Goal: Task Accomplishment & Management: Manage account settings

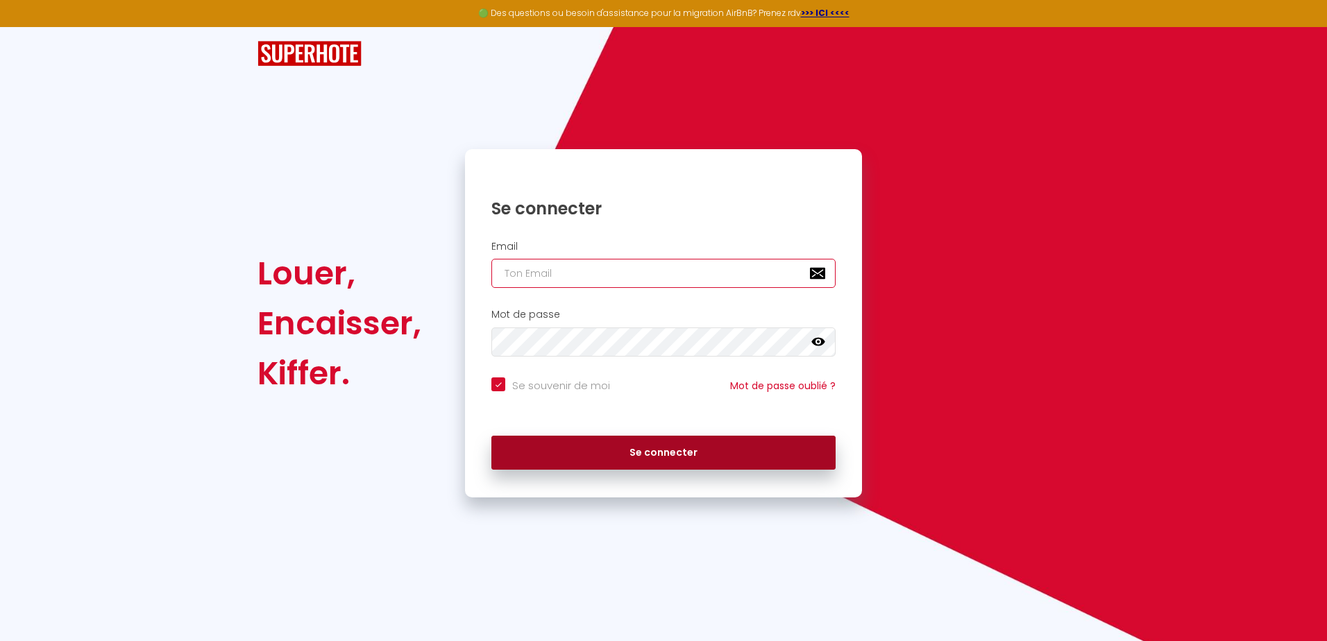
type input "[EMAIL_ADDRESS][DOMAIN_NAME]"
click at [669, 457] on button "Se connecter" at bounding box center [663, 453] width 344 height 35
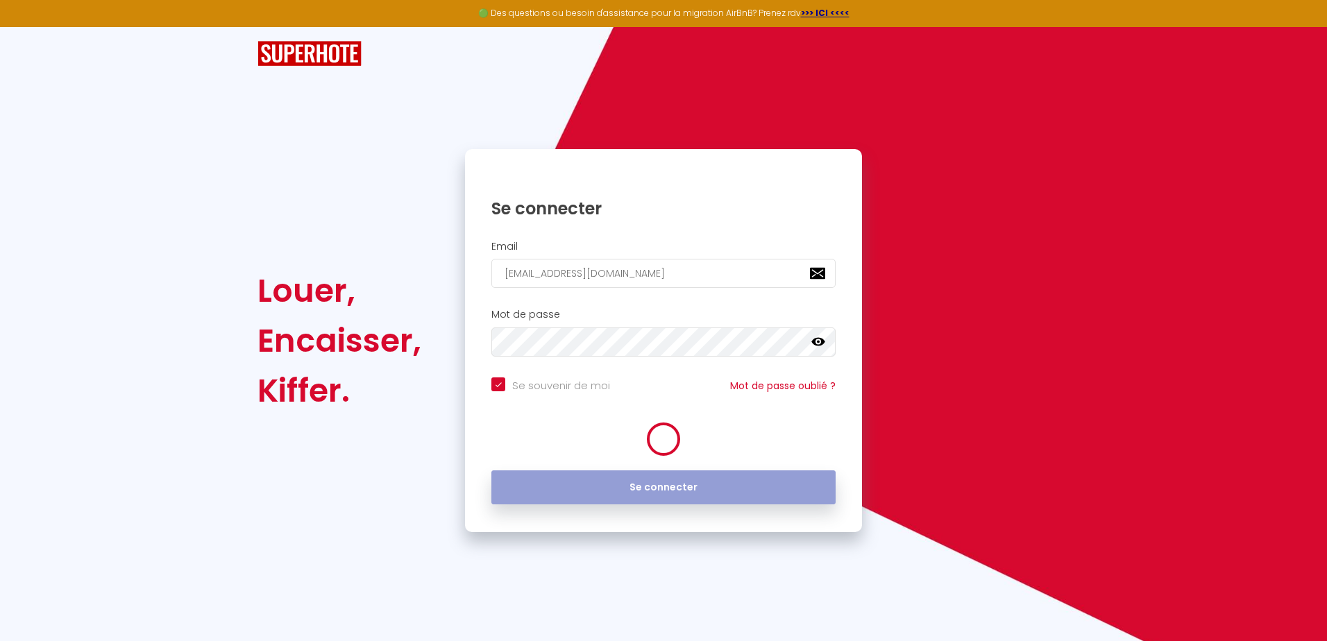
checkbox input "true"
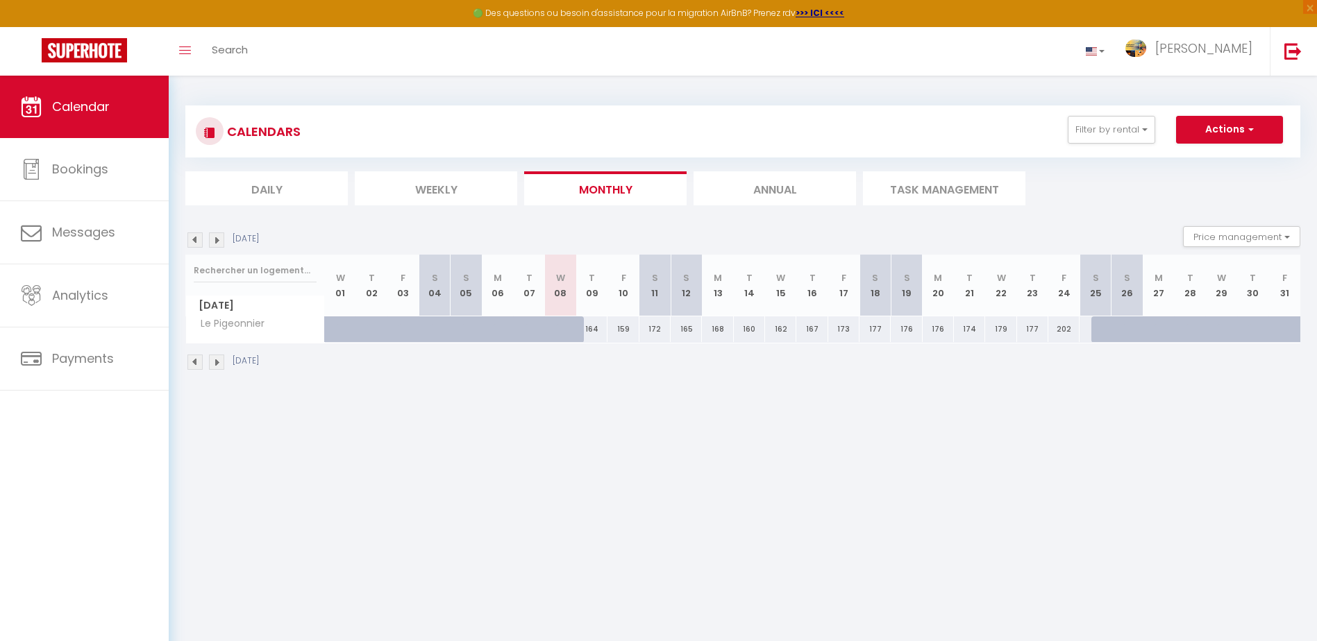
click at [209, 132] on img at bounding box center [209, 132] width 11 height 11
click at [823, 192] on li "Annual" at bounding box center [774, 188] width 162 height 34
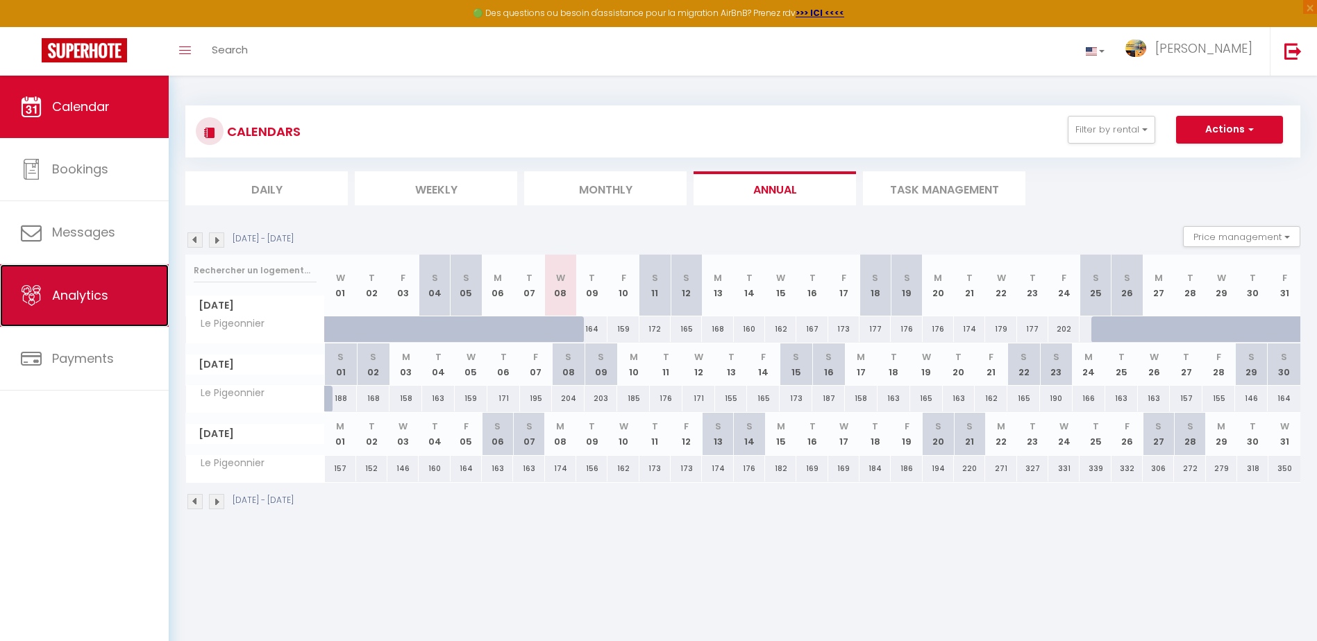
click at [87, 300] on span "Analytics" at bounding box center [80, 295] width 56 height 17
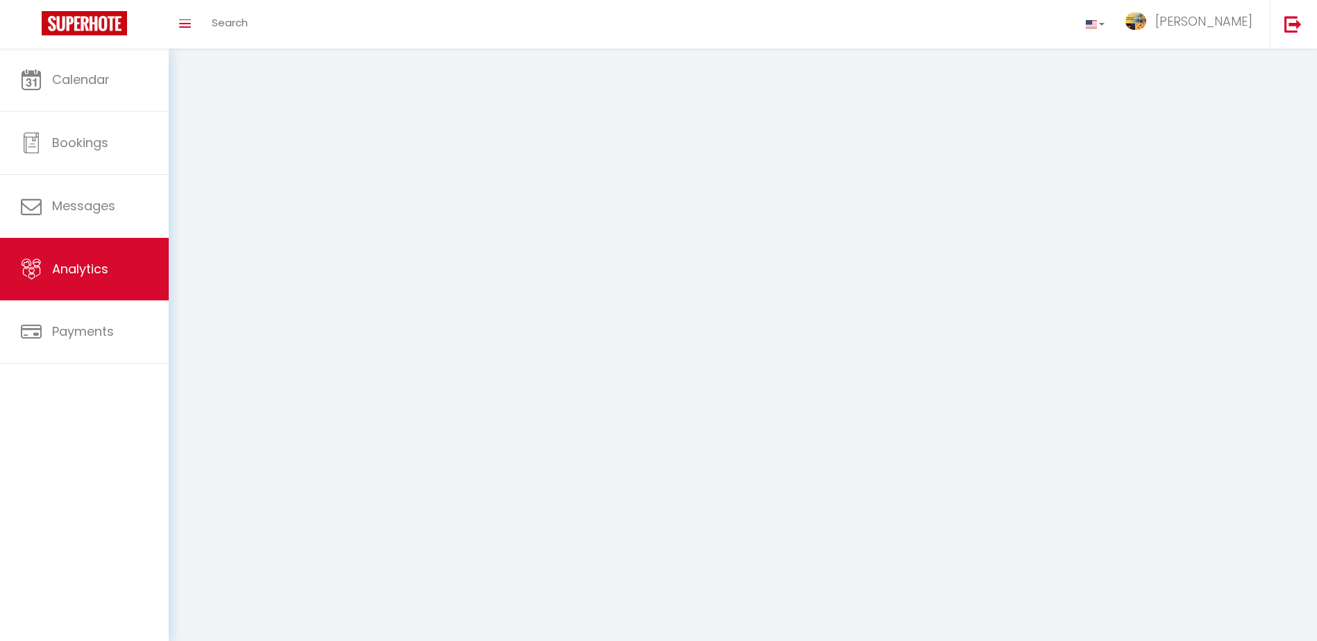
select select "2025"
select select "10"
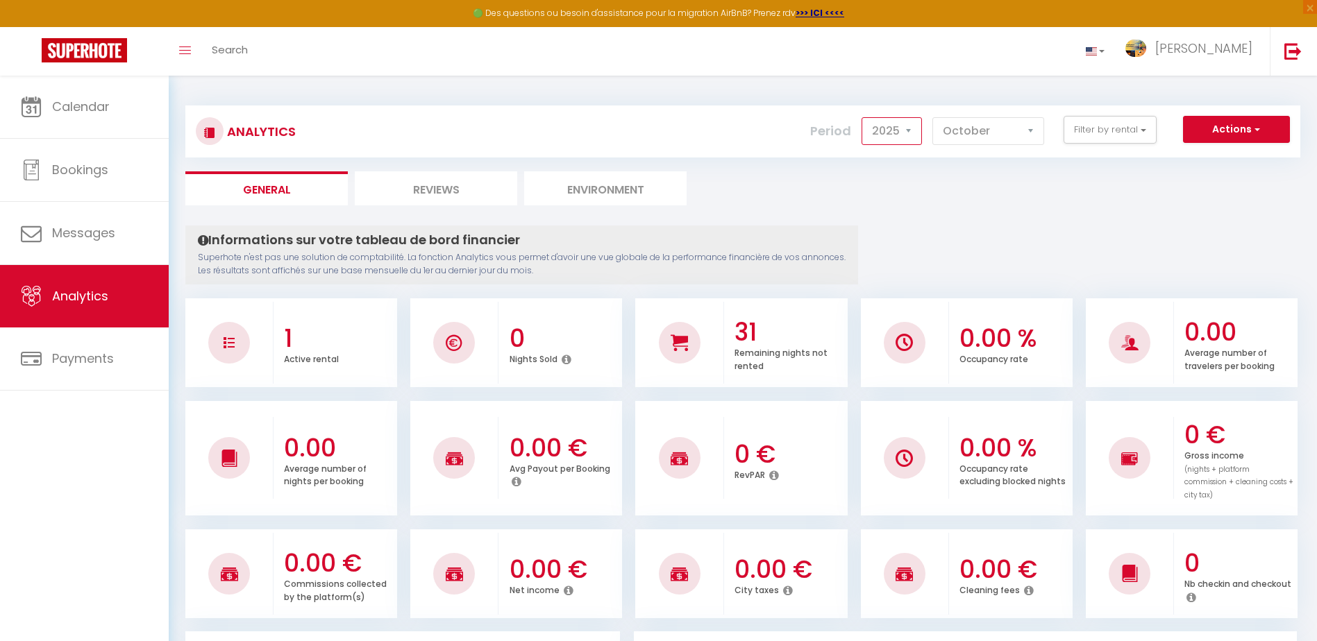
click at [909, 133] on select "2014 2015 2016 2017 2018 2019 2020 2021 2022 2023 2024 2025 2026 2027" at bounding box center [891, 131] width 60 height 28
select select "2024"
click at [861, 117] on select "2014 2015 2016 2017 2018 2019 2020 2021 2022 2023 2024 2025 2026 2027" at bounding box center [891, 131] width 60 height 28
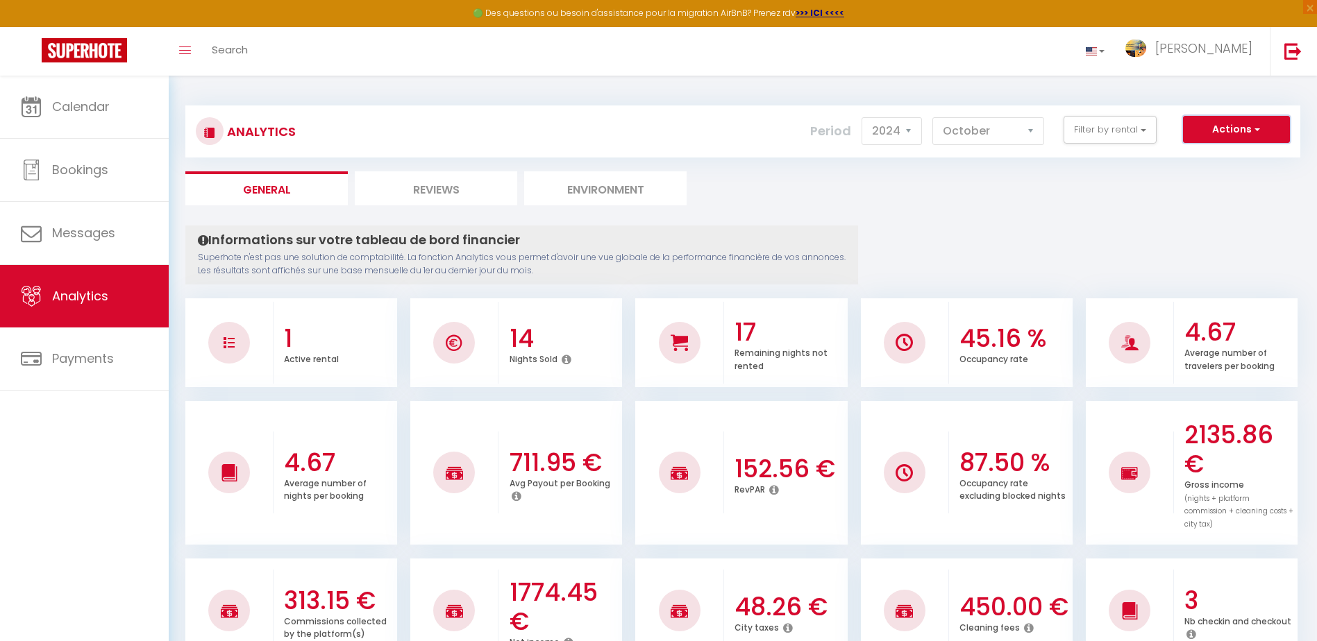
click at [1252, 131] on span "button" at bounding box center [1256, 129] width 8 height 14
click at [1222, 159] on link "Export SuperConcierge" at bounding box center [1219, 160] width 139 height 18
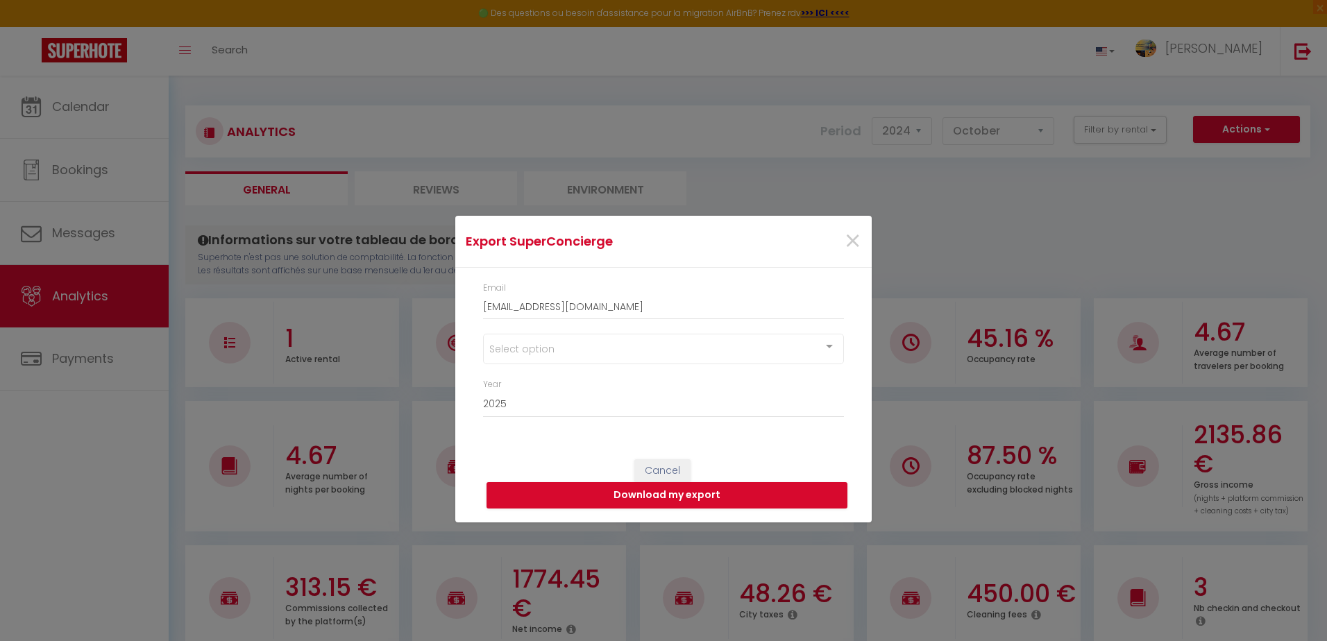
click at [573, 355] on div "Select option" at bounding box center [663, 349] width 361 height 31
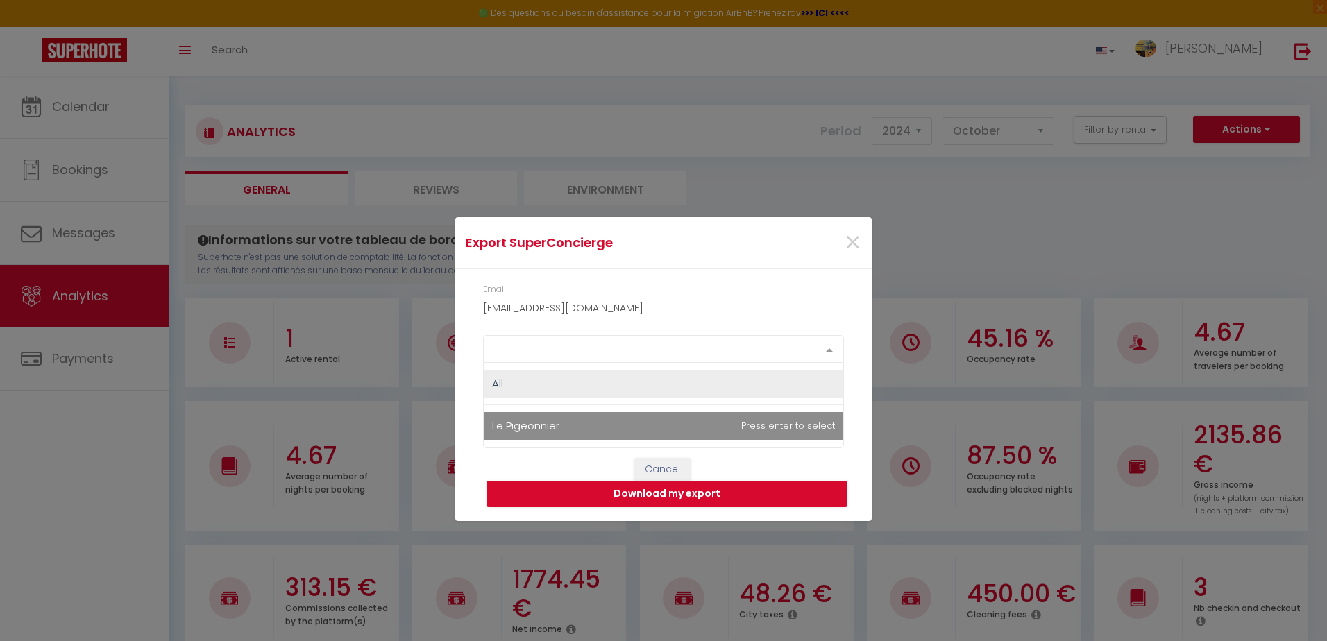
click at [544, 426] on span "Le Pigeonnier" at bounding box center [525, 426] width 67 height 15
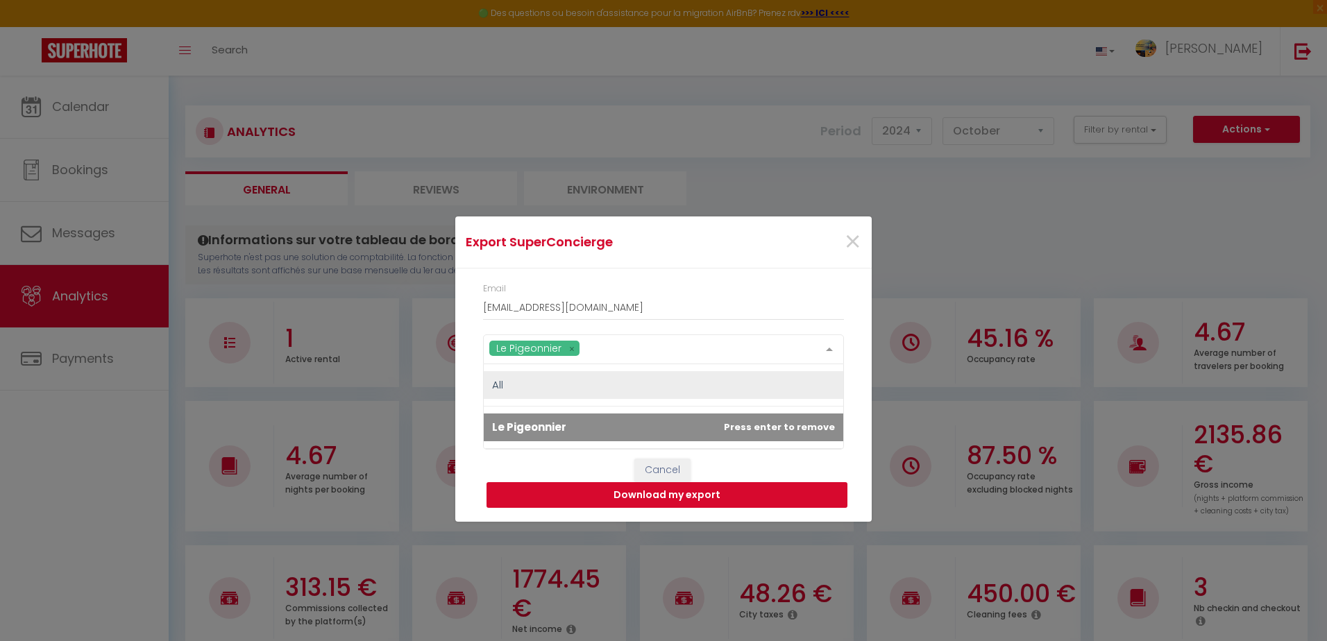
click at [664, 496] on button "Download my export" at bounding box center [667, 495] width 361 height 26
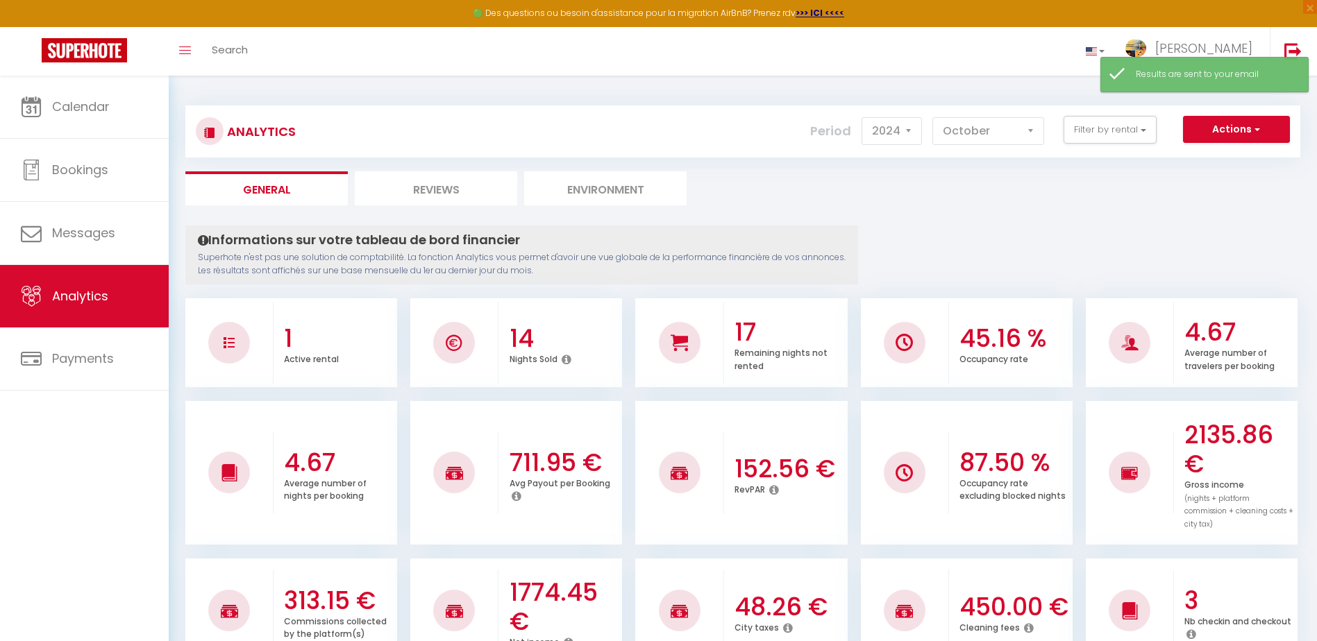
click at [441, 185] on li "Reviews" at bounding box center [436, 188] width 162 height 34
select select "2025"
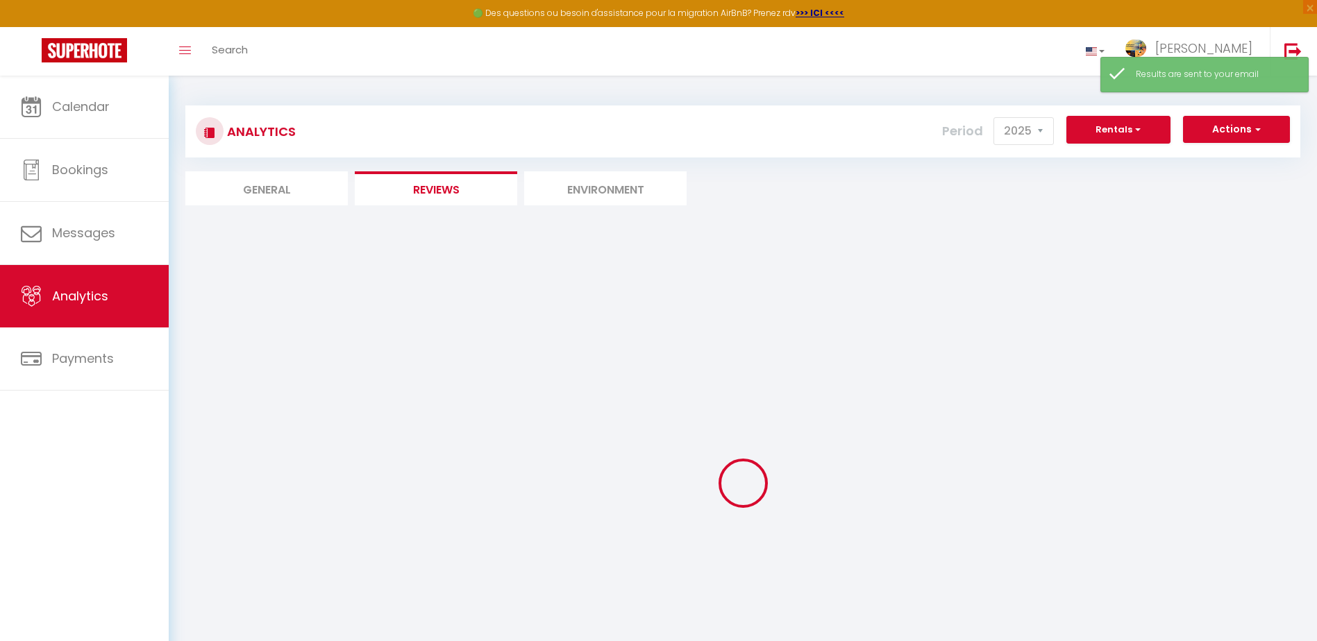
click at [285, 193] on li "General" at bounding box center [266, 188] width 162 height 34
select select "2025"
select select "10"
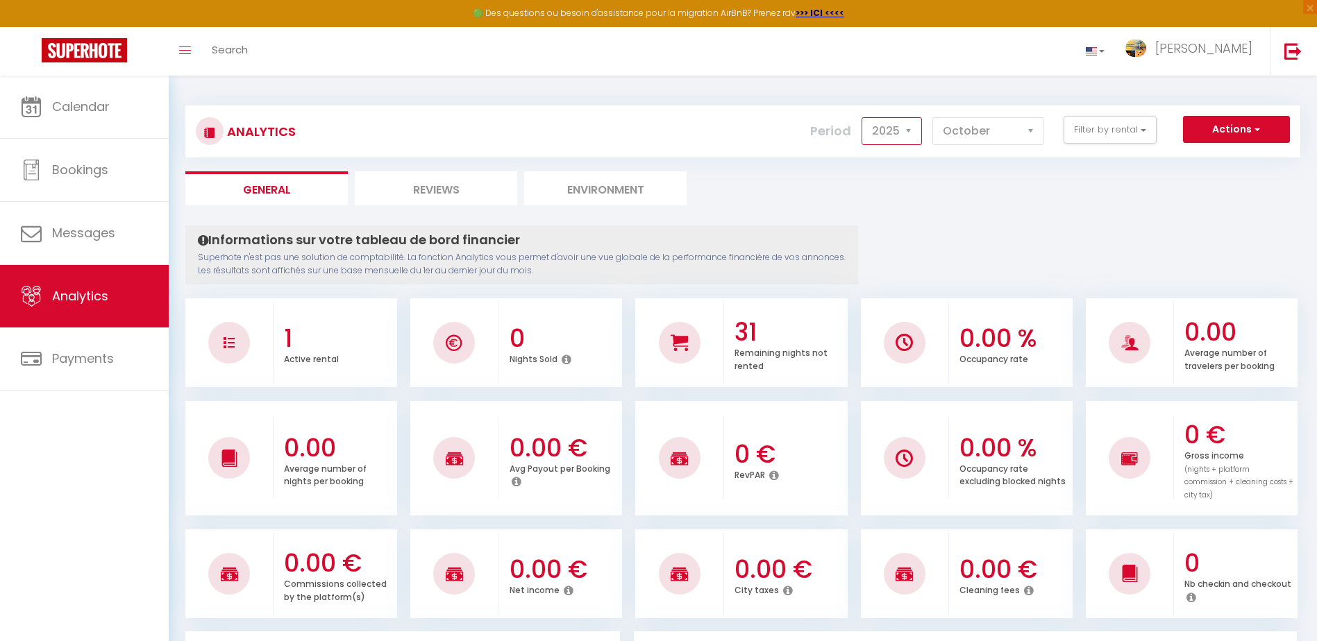
click at [911, 134] on select "2014 2015 2016 2017 2018 2019 2020 2021 2022 2023 2024 2025 2026 2027" at bounding box center [891, 131] width 60 height 28
select select "2024"
click at [861, 117] on select "2014 2015 2016 2017 2018 2019 2020 2021 2022 2023 2024 2025 2026 2027" at bounding box center [891, 131] width 60 height 28
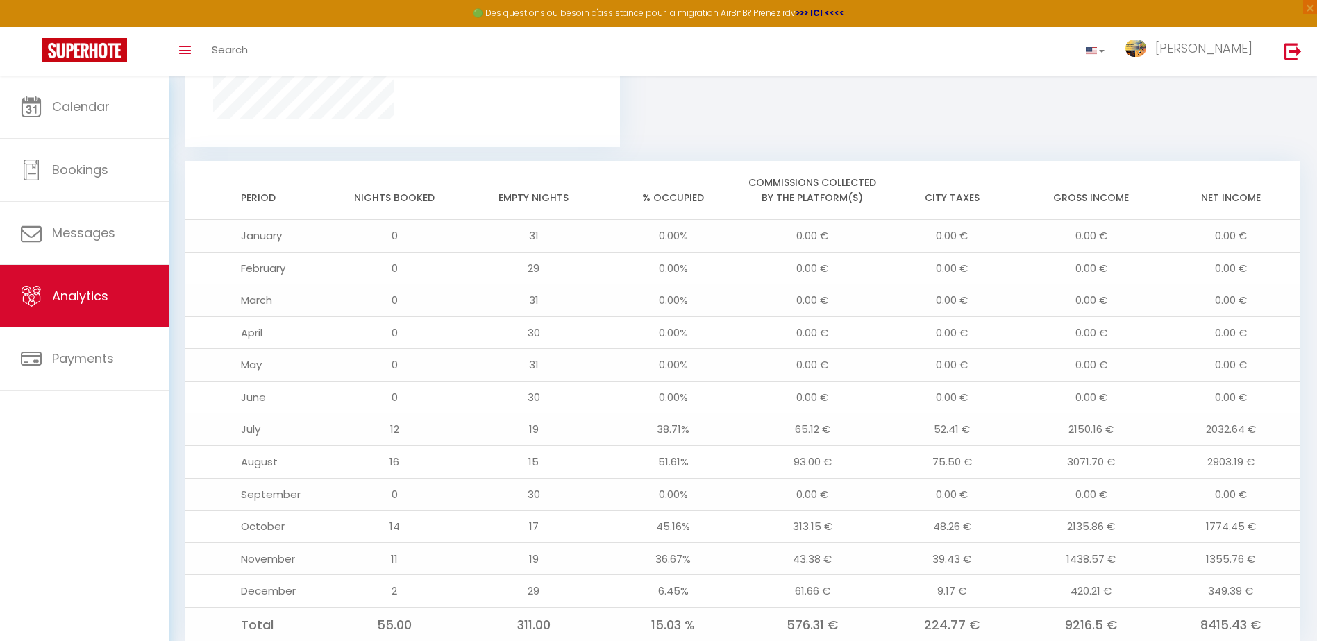
scroll to position [1077, 0]
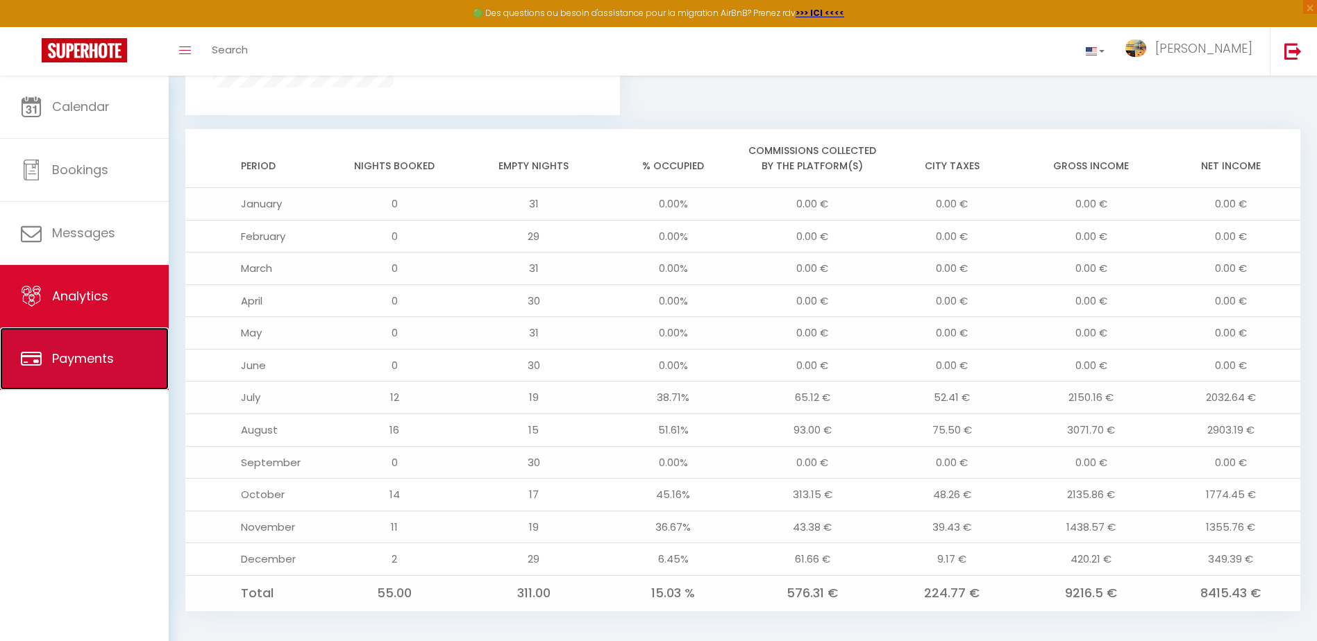
click at [75, 355] on span "Payments" at bounding box center [83, 358] width 62 height 17
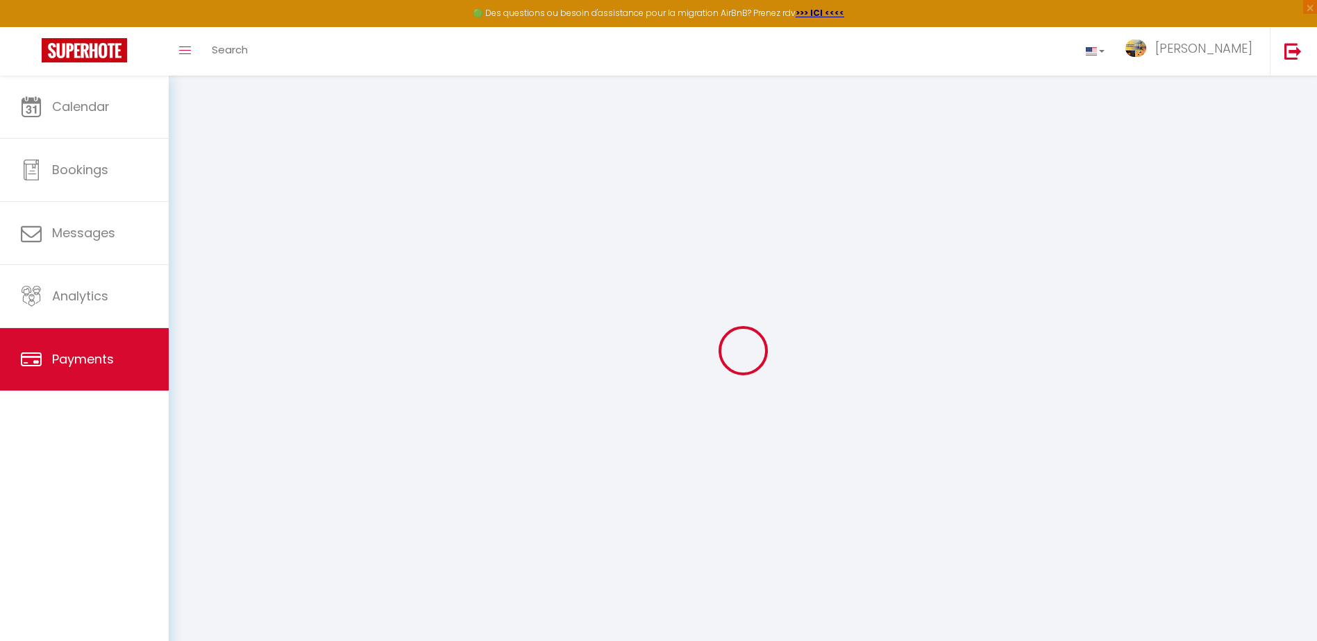
select select "2"
select select "0"
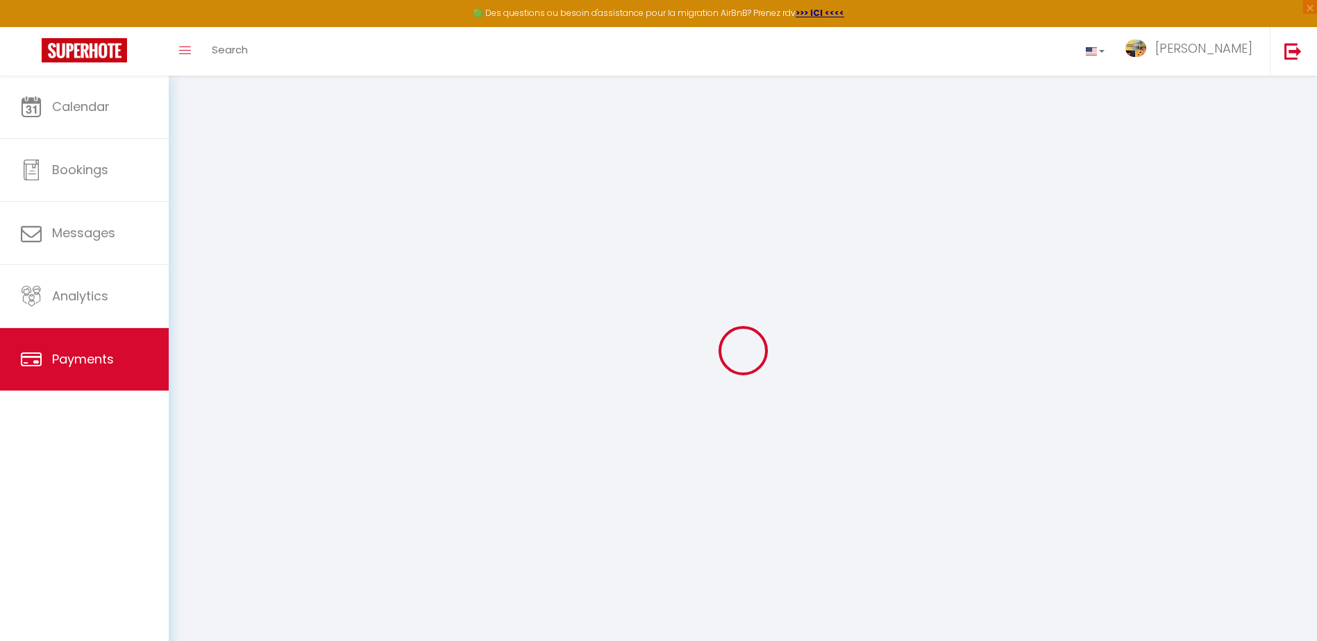
select select "0"
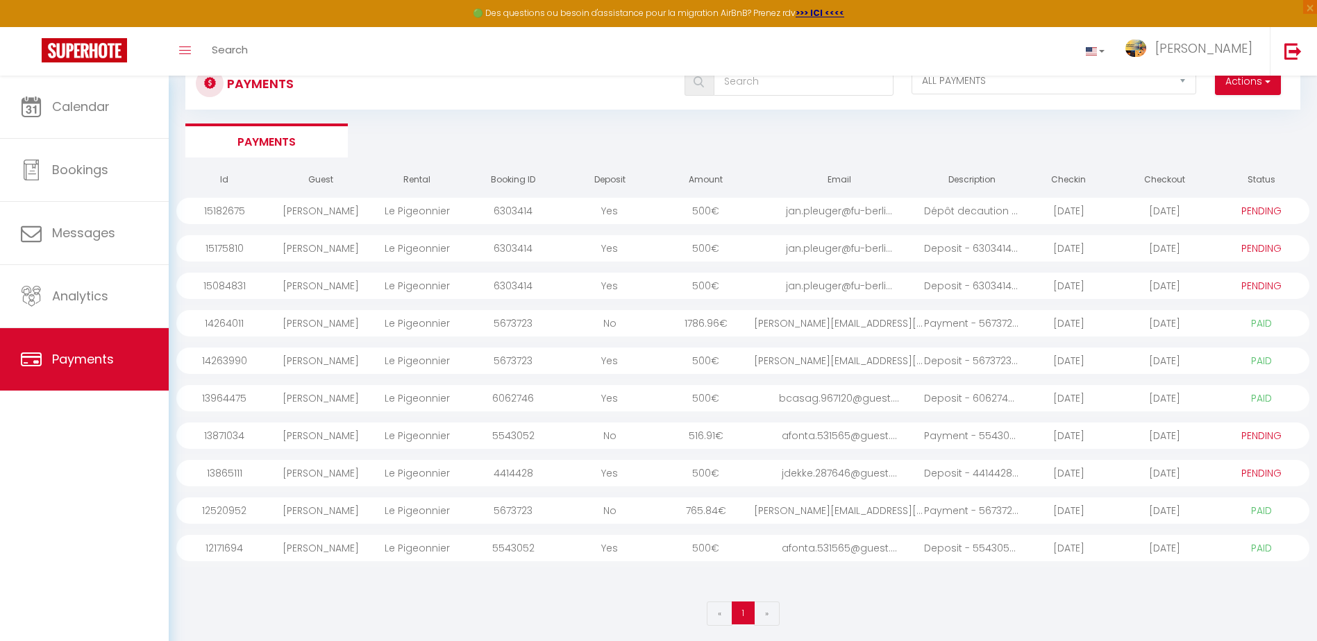
scroll to position [76, 0]
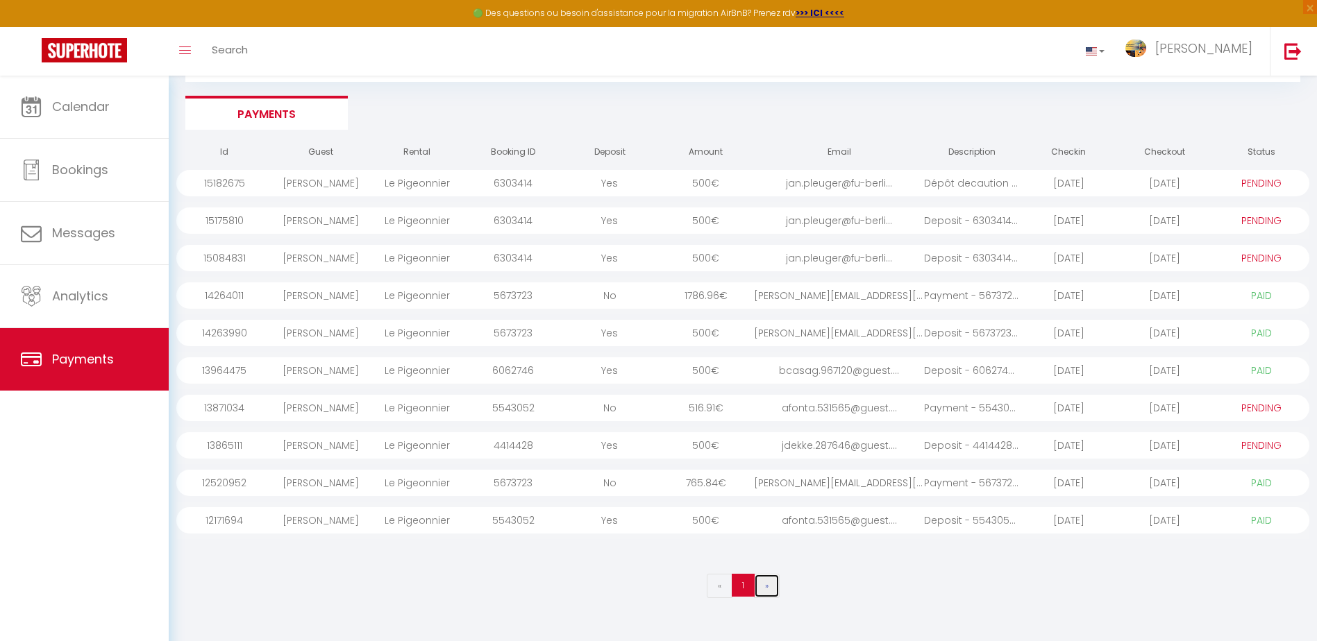
click at [766, 589] on span "»" at bounding box center [766, 586] width 3 height 12
click at [716, 589] on link "«" at bounding box center [720, 586] width 26 height 24
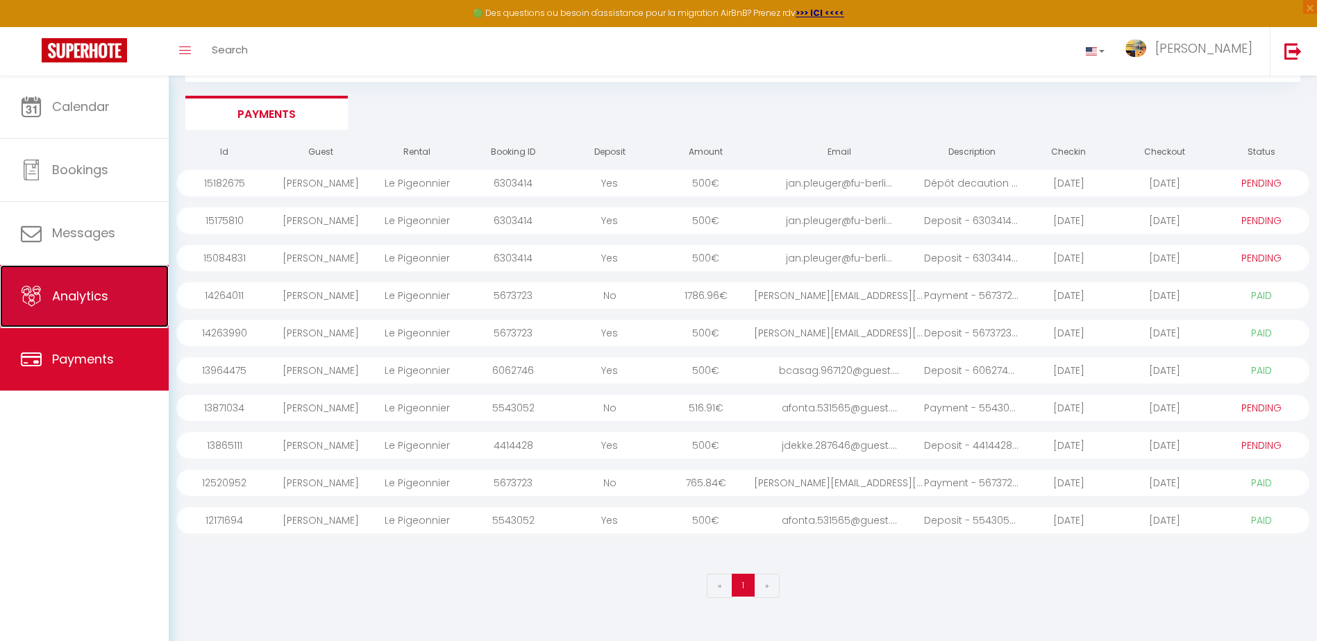
click at [111, 301] on link "Analytics" at bounding box center [84, 296] width 169 height 62
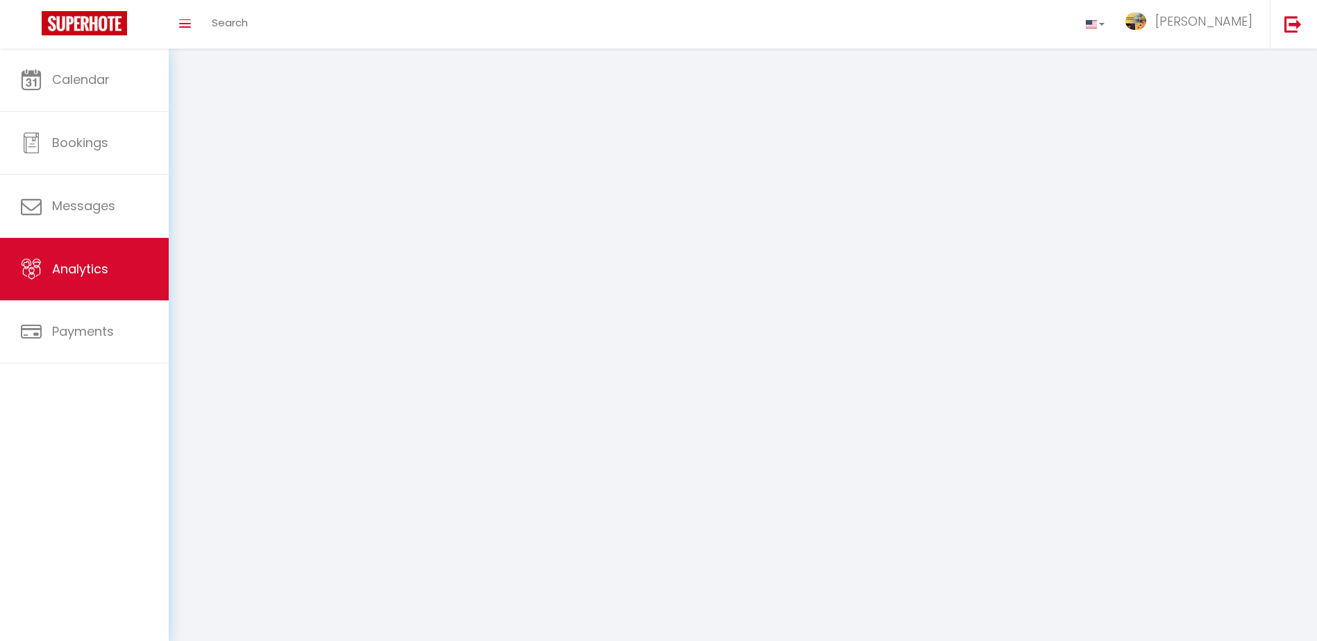
select select "2025"
select select "10"
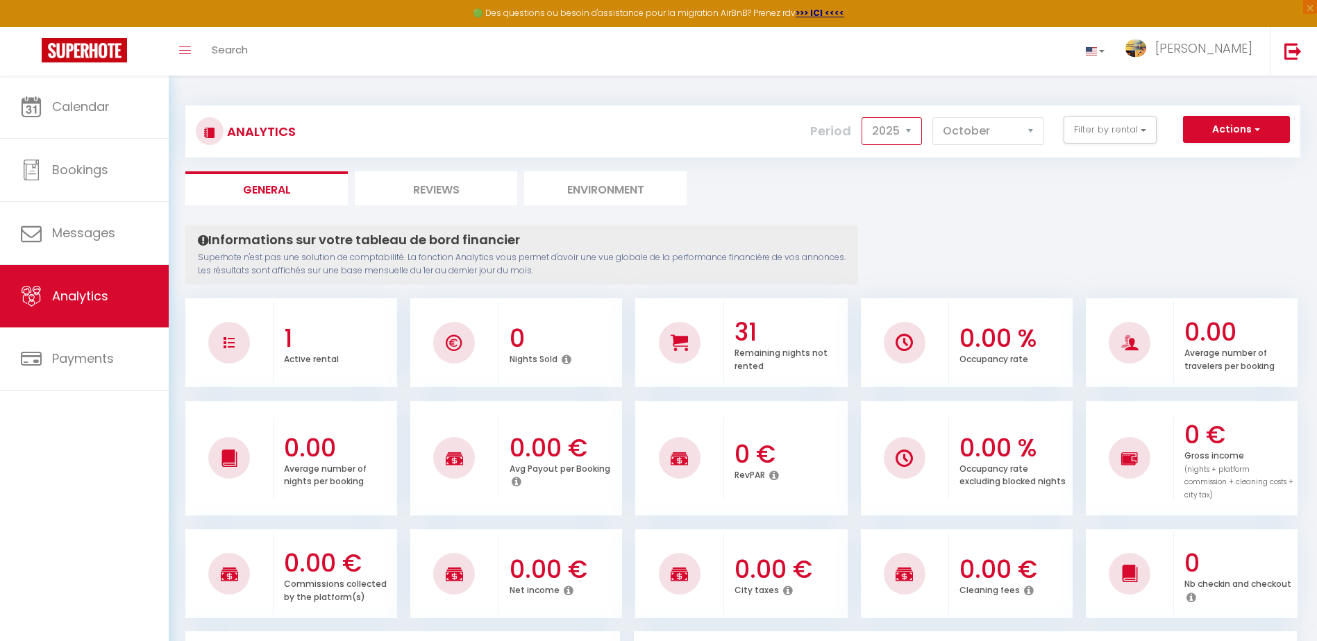
click at [908, 130] on select "2014 2015 2016 2017 2018 2019 2020 2021 2022 2023 2024 2025 2026 2027" at bounding box center [891, 131] width 60 height 28
select select "2024"
click at [861, 117] on select "2014 2015 2016 2017 2018 2019 2020 2021 2022 2023 2024 2025 2026 2027" at bounding box center [891, 131] width 60 height 28
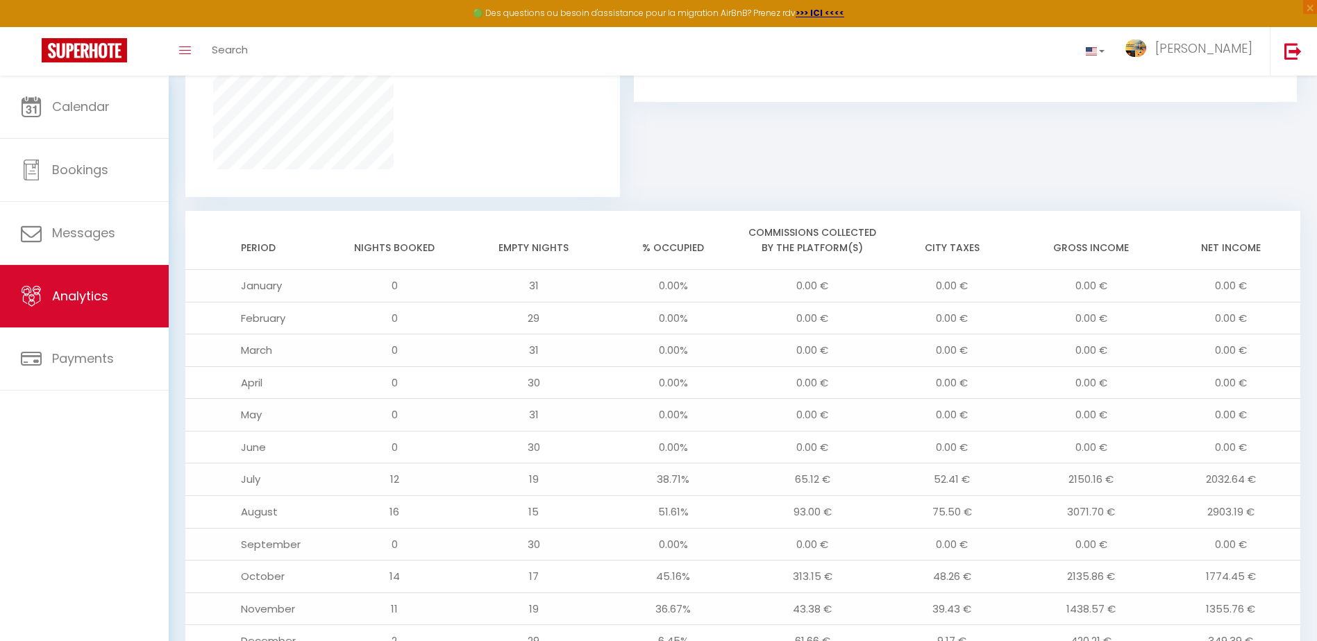
scroll to position [1077, 0]
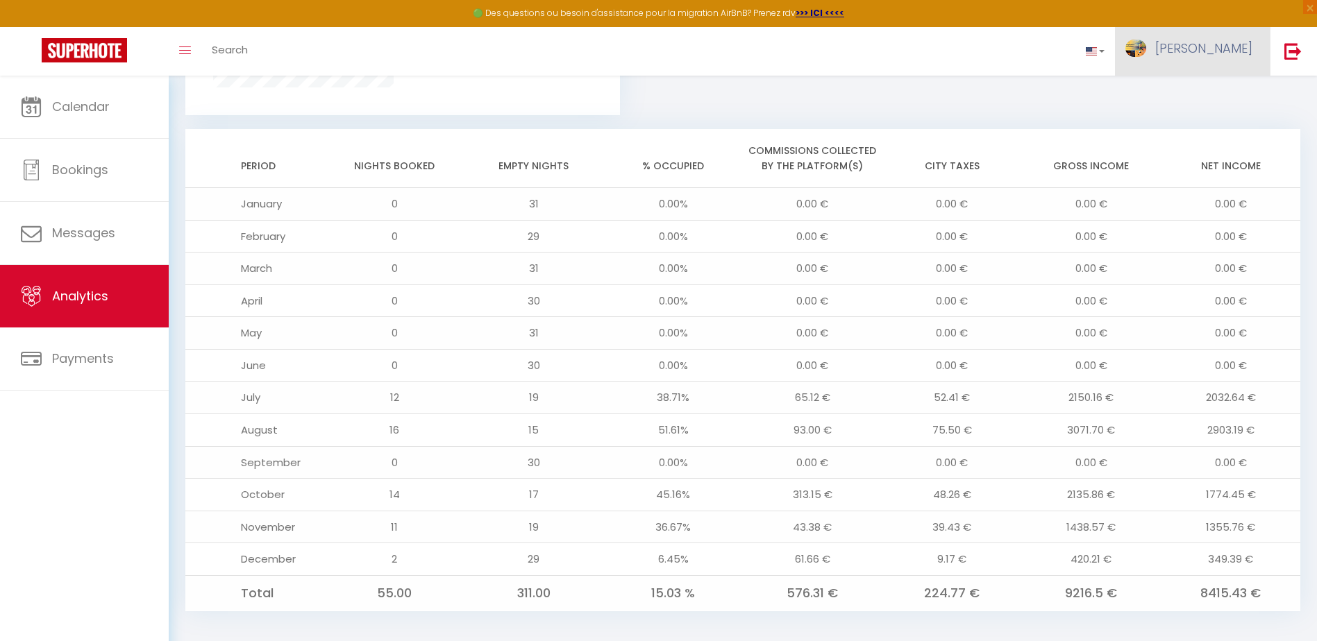
click at [1240, 46] on span "[PERSON_NAME]" at bounding box center [1203, 48] width 97 height 17
click at [1115, 52] on link at bounding box center [1095, 51] width 40 height 49
click at [1230, 50] on span "[PERSON_NAME]" at bounding box center [1203, 48] width 97 height 17
click at [69, 283] on link "Analytics" at bounding box center [84, 296] width 169 height 62
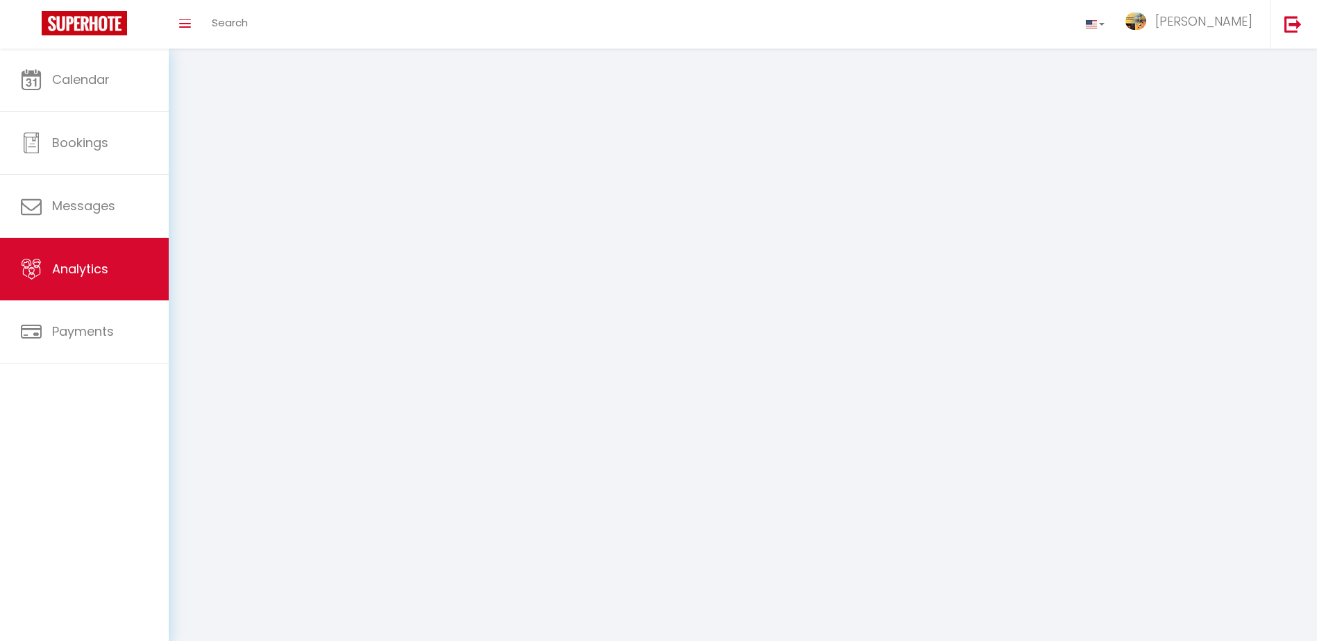
select select "2025"
select select "10"
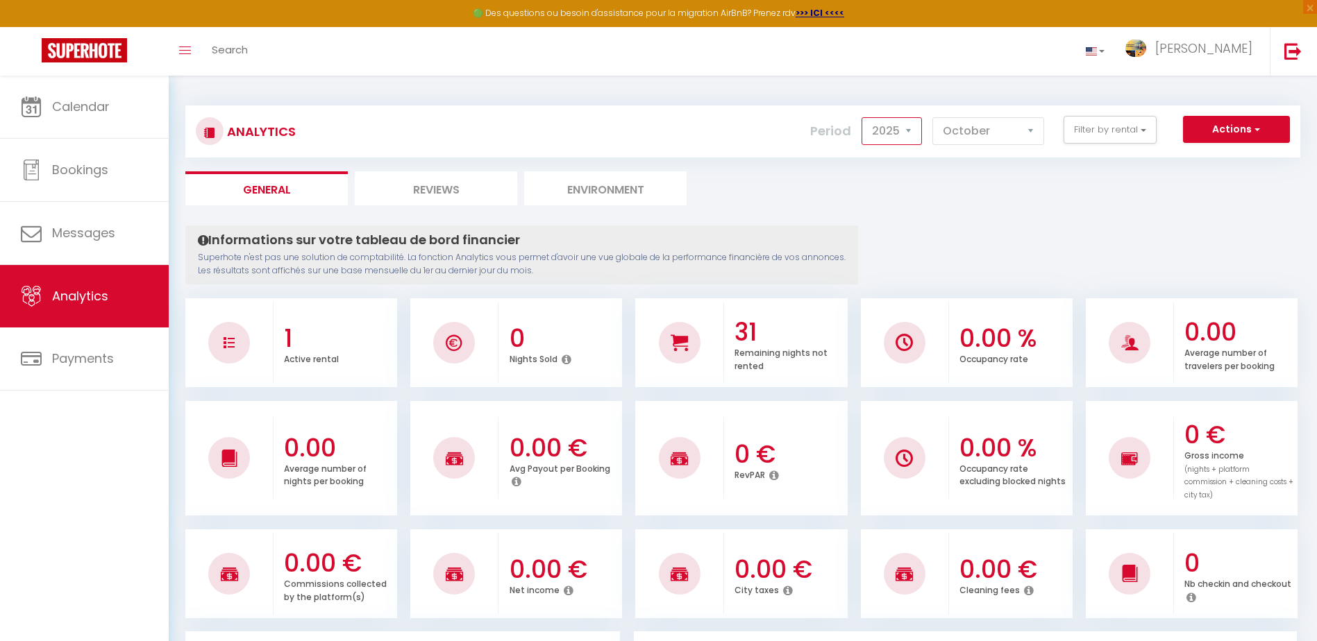
click at [909, 134] on select "2014 2015 2016 2017 2018 2019 2020 2021 2022 2023 2024 2025 2026 2027" at bounding box center [891, 131] width 60 height 28
select select "2024"
click at [861, 117] on select "2014 2015 2016 2017 2018 2019 2020 2021 2022 2023 2024 2025 2026 2027" at bounding box center [891, 131] width 60 height 28
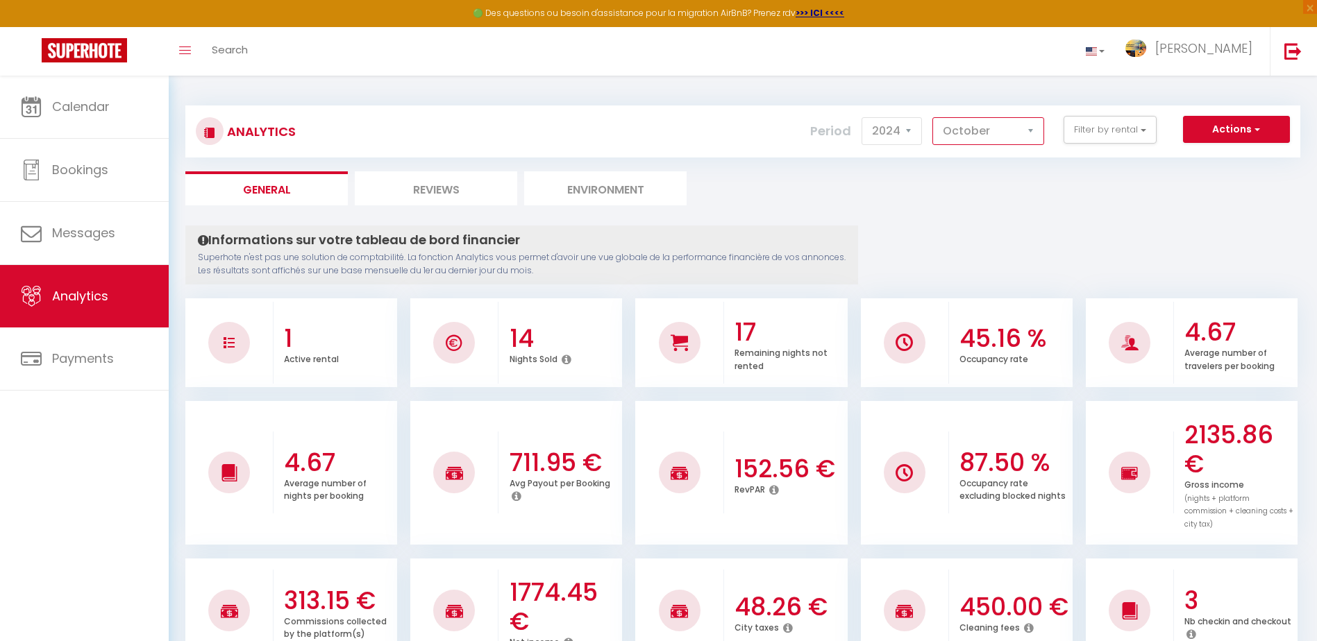
click at [1025, 131] on select "January February March April May June July August September October November De…" at bounding box center [988, 131] width 112 height 28
click at [1256, 132] on span "button" at bounding box center [1256, 129] width 8 height 14
click at [1238, 176] on link "Export SuperAnalyzer" at bounding box center [1219, 178] width 139 height 18
type input "[EMAIL_ADDRESS][DOMAIN_NAME]"
select select
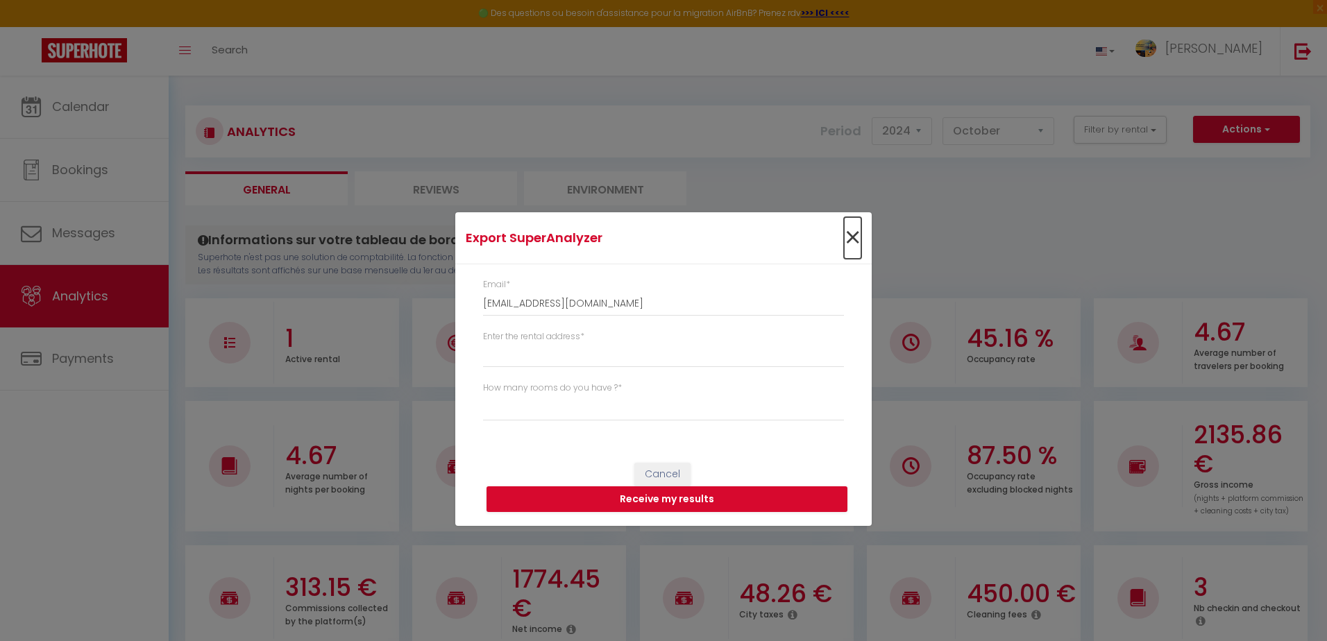
click at [848, 237] on span "×" at bounding box center [852, 238] width 17 height 42
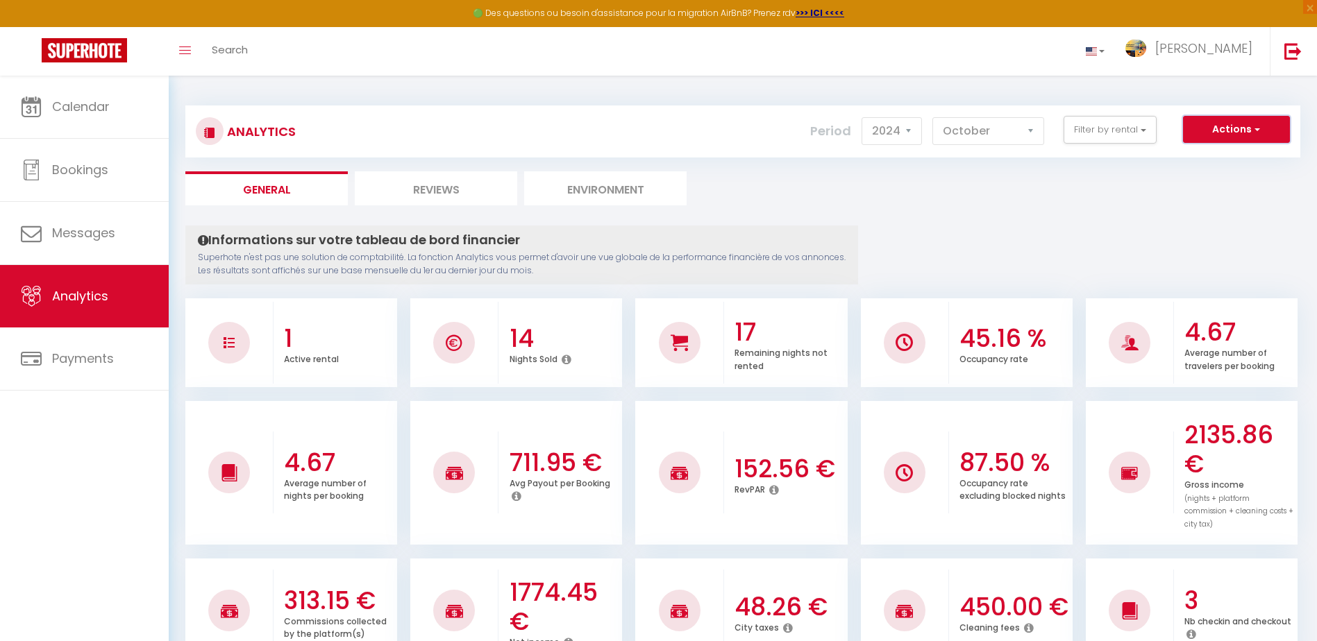
click at [1259, 132] on span "button" at bounding box center [1256, 129] width 8 height 14
click at [1232, 195] on link "Export SuperExtractor" at bounding box center [1219, 196] width 139 height 18
type input "[EMAIL_ADDRESS][DOMAIN_NAME]"
select select
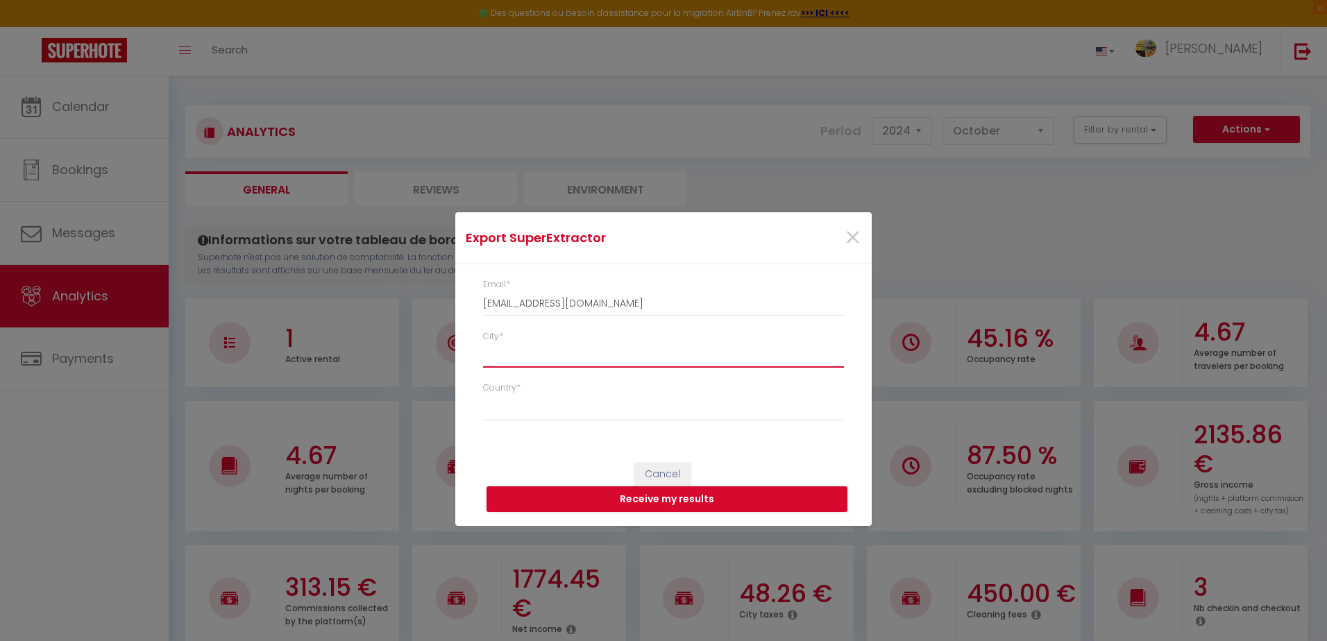
click at [623, 348] on input "City *" at bounding box center [663, 355] width 361 height 25
type input "Schoten"
select select "[GEOGRAPHIC_DATA]"
click at [664, 502] on button "Receive my results" at bounding box center [667, 500] width 361 height 26
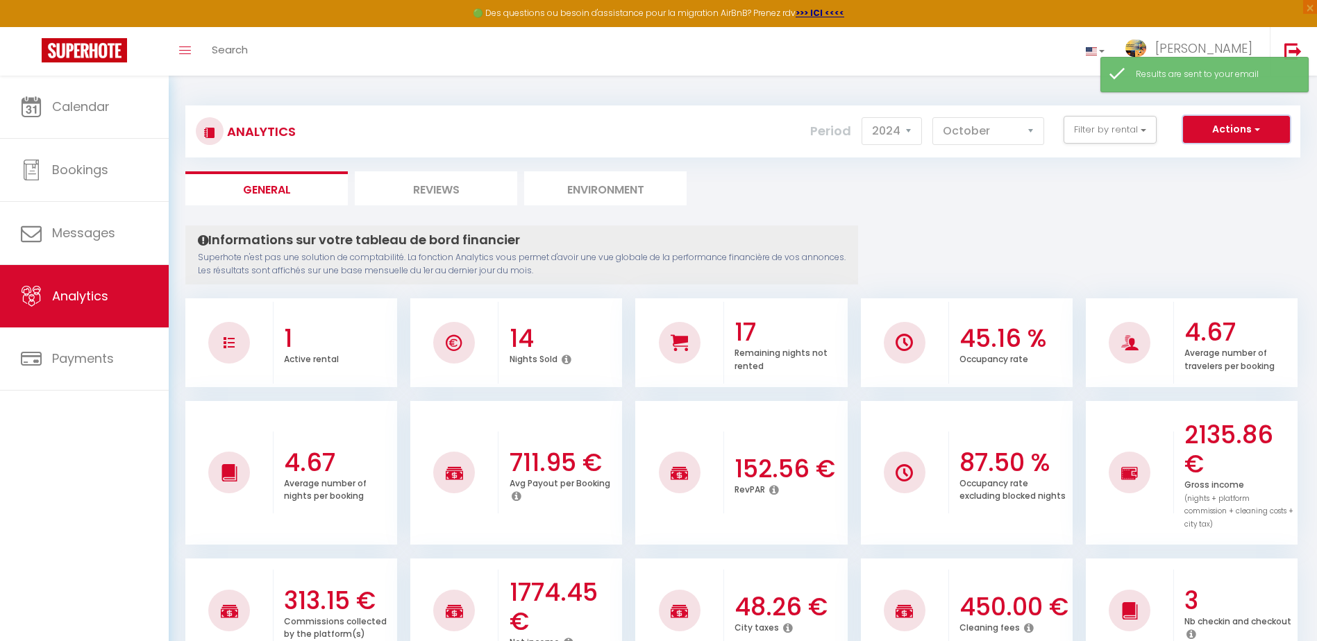
click at [1249, 130] on button "Actions" at bounding box center [1236, 130] width 107 height 28
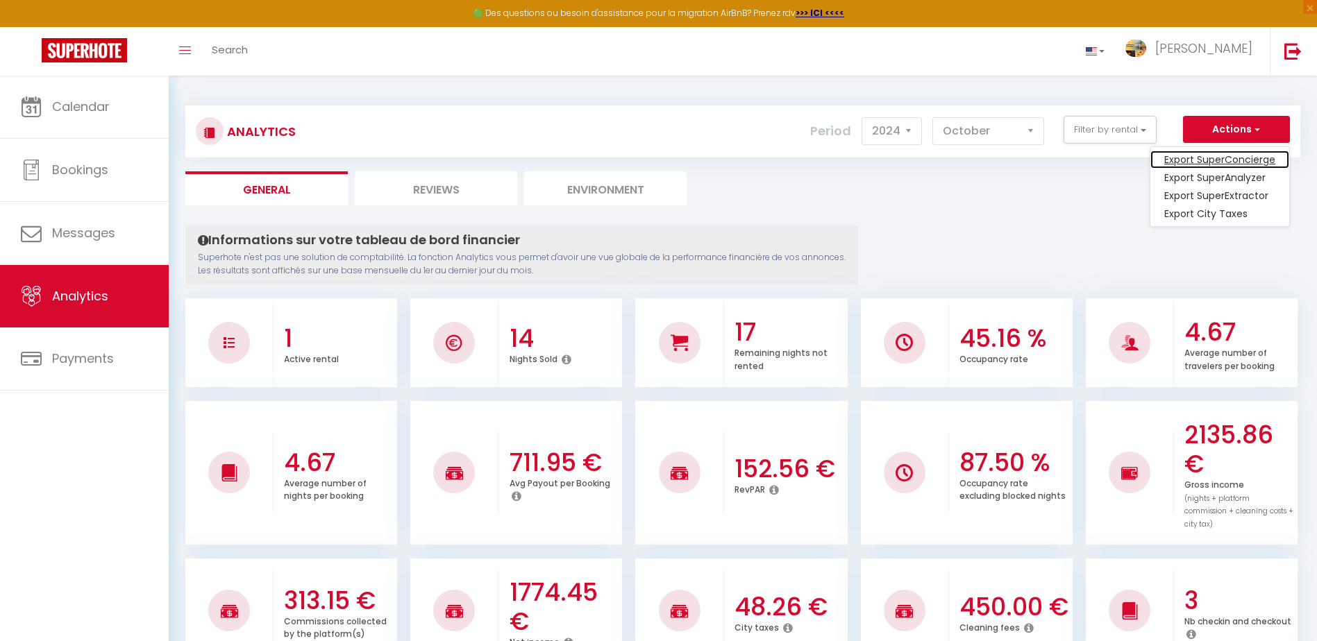
click at [1215, 158] on link "Export SuperConcierge" at bounding box center [1219, 160] width 139 height 18
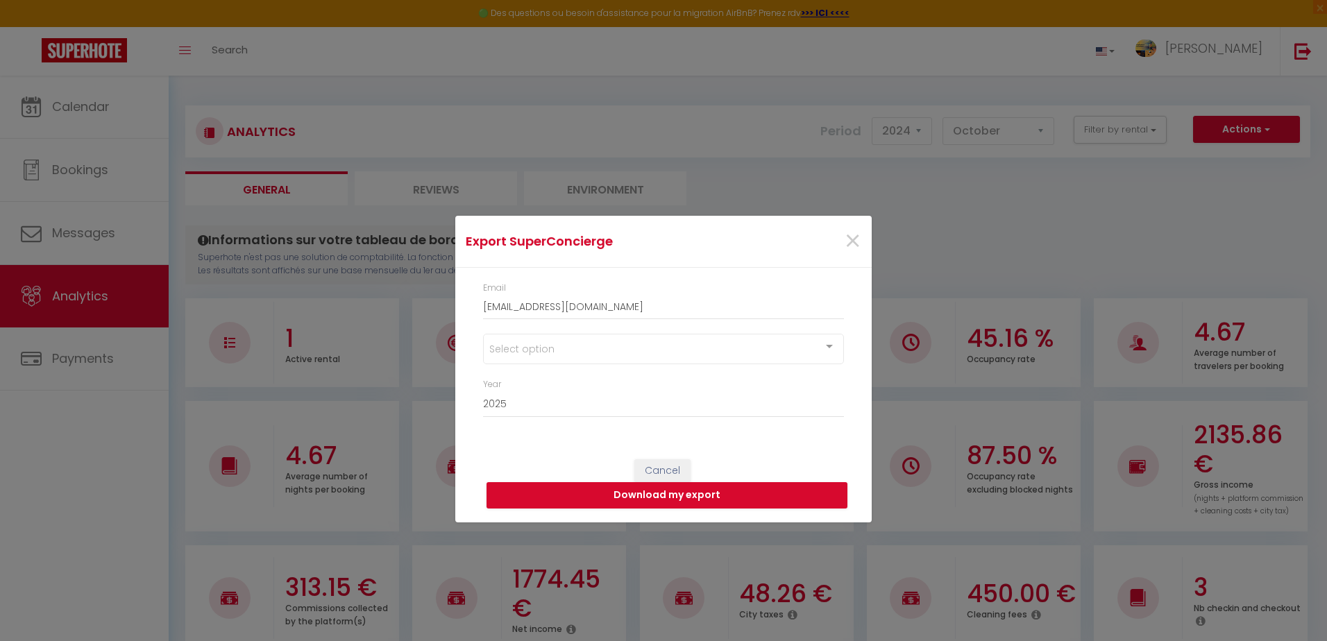
click at [597, 353] on div "Select option" at bounding box center [663, 349] width 361 height 31
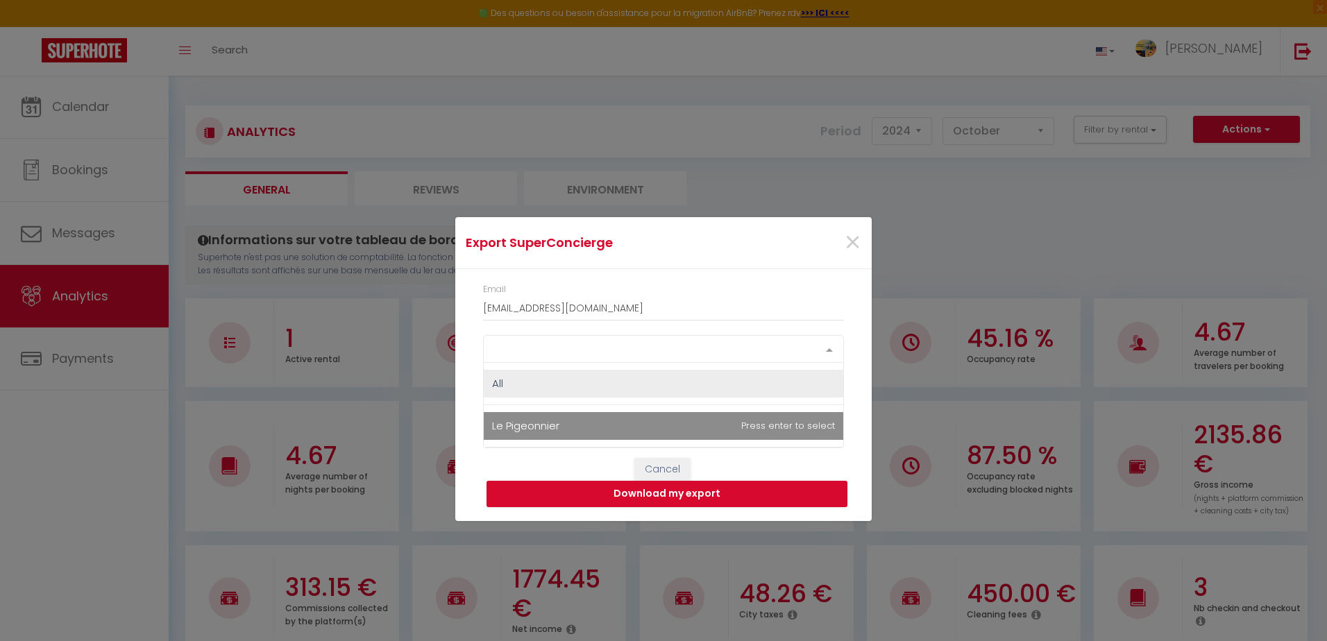
click at [547, 425] on span "Le Pigeonnier" at bounding box center [525, 426] width 67 height 15
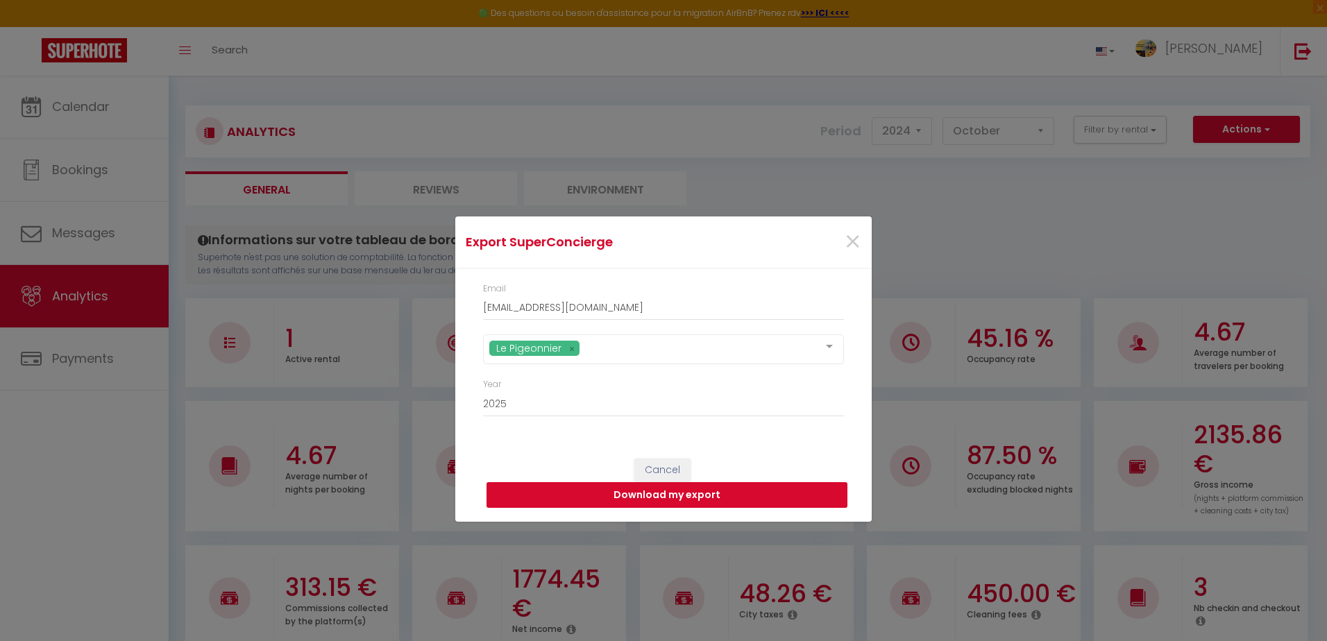
click at [657, 494] on button "Download my export" at bounding box center [667, 495] width 361 height 26
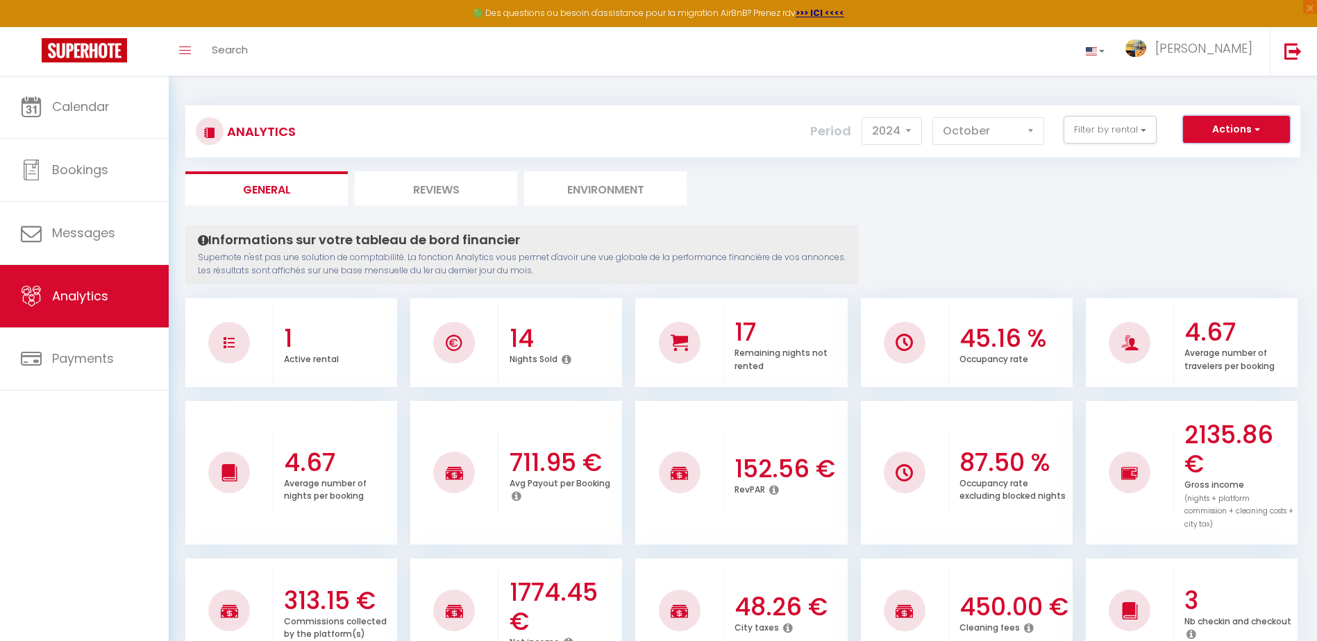
click at [1255, 133] on span "button" at bounding box center [1256, 129] width 8 height 14
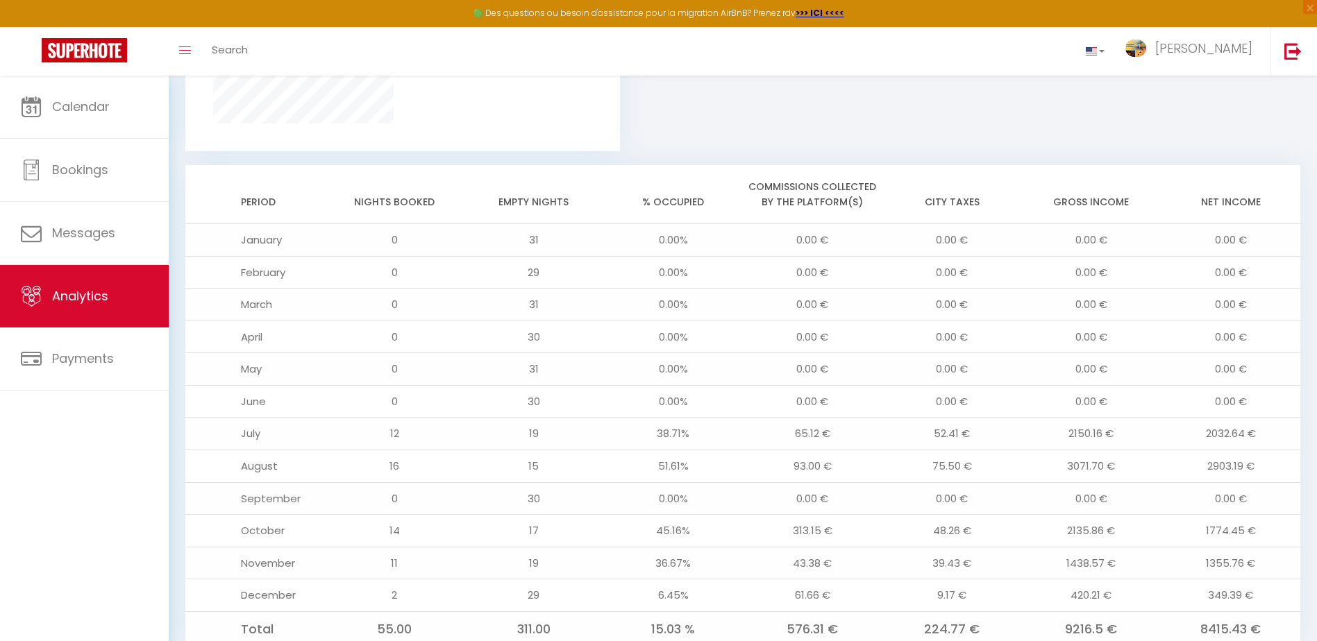
scroll to position [1077, 0]
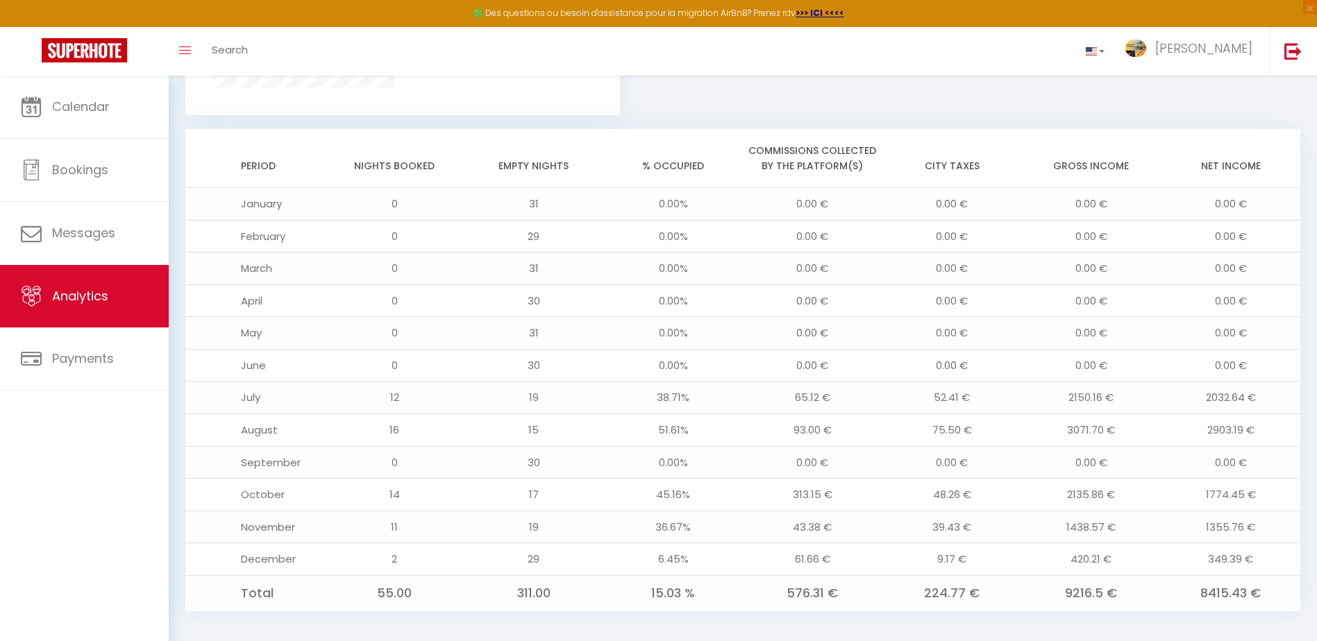
click at [330, 190] on td "0" at bounding box center [395, 204] width 140 height 33
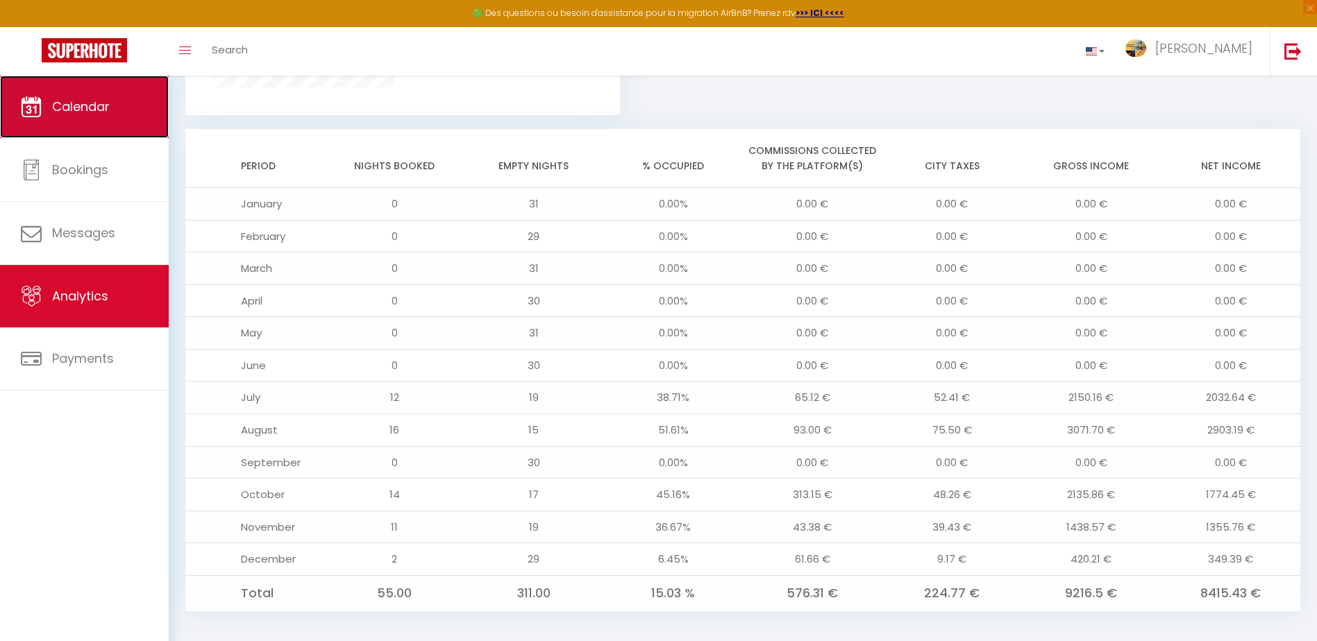
click at [94, 108] on span "Calendar" at bounding box center [81, 106] width 58 height 17
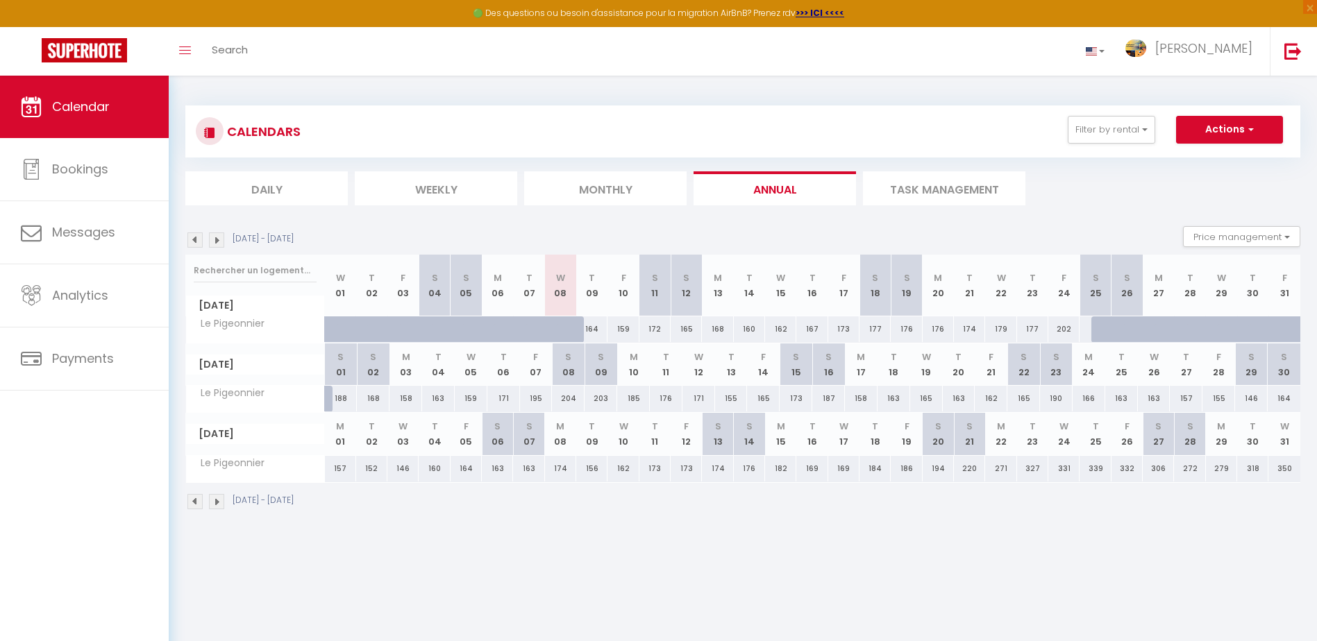
click at [198, 241] on img at bounding box center [194, 240] width 15 height 15
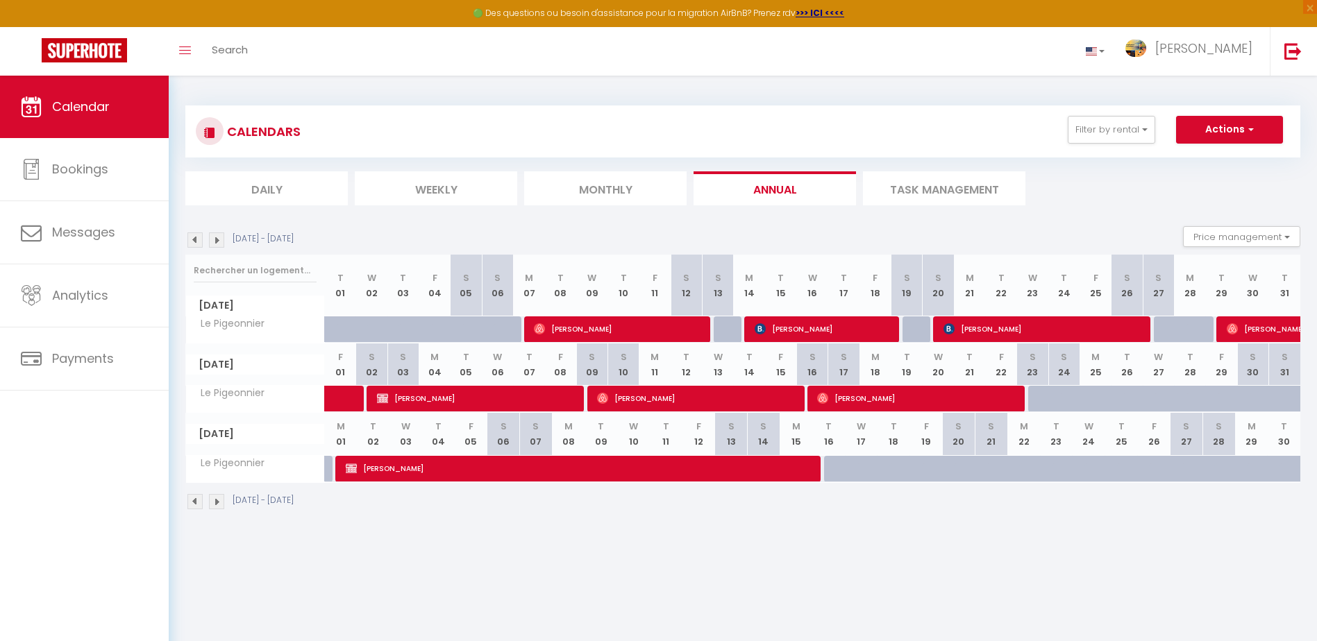
click at [198, 241] on img at bounding box center [194, 240] width 15 height 15
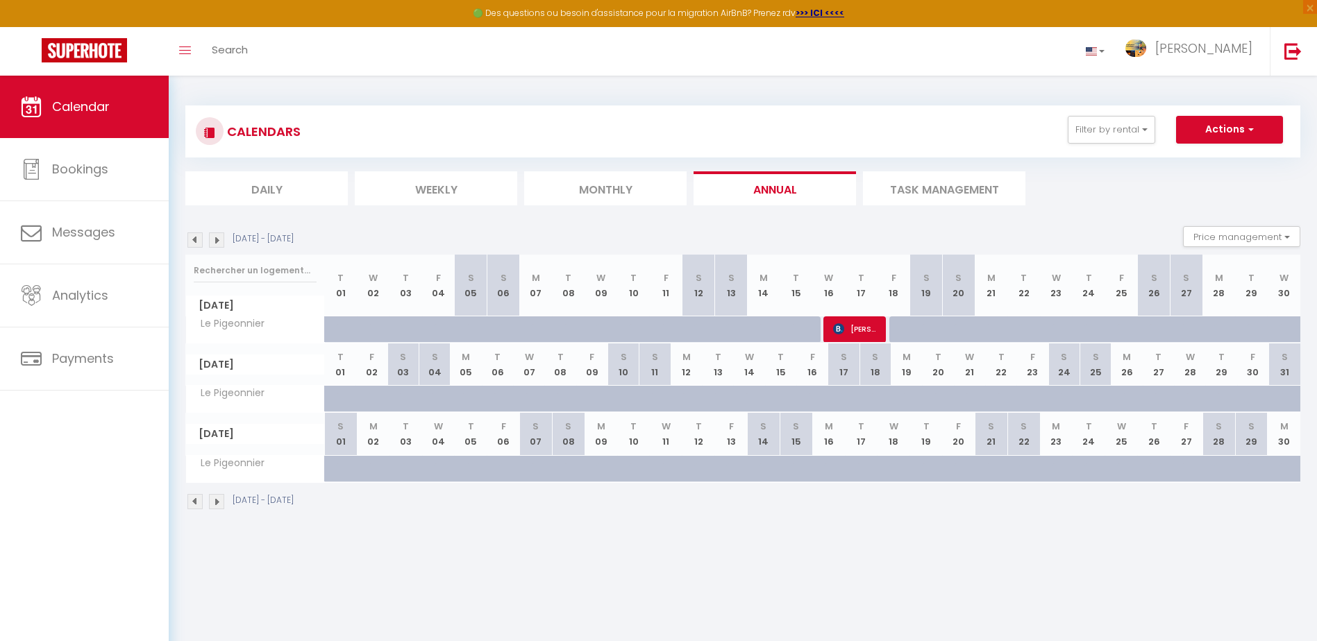
click at [198, 241] on img at bounding box center [194, 240] width 15 height 15
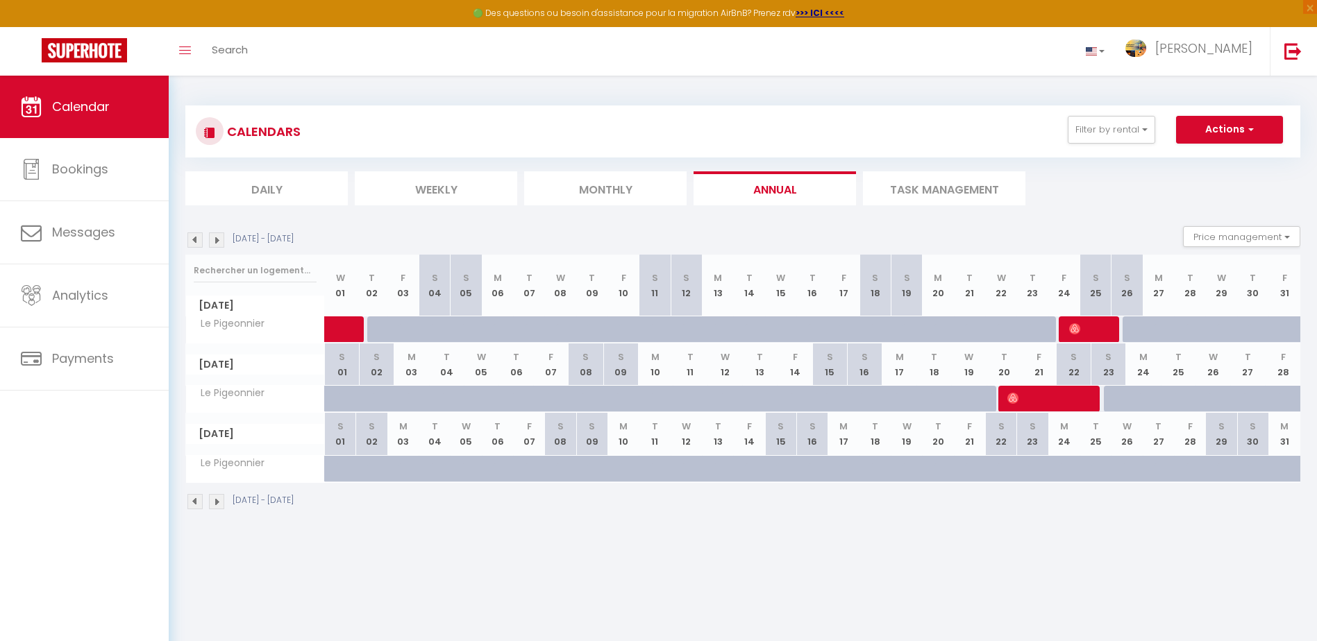
click at [198, 241] on img at bounding box center [194, 240] width 15 height 15
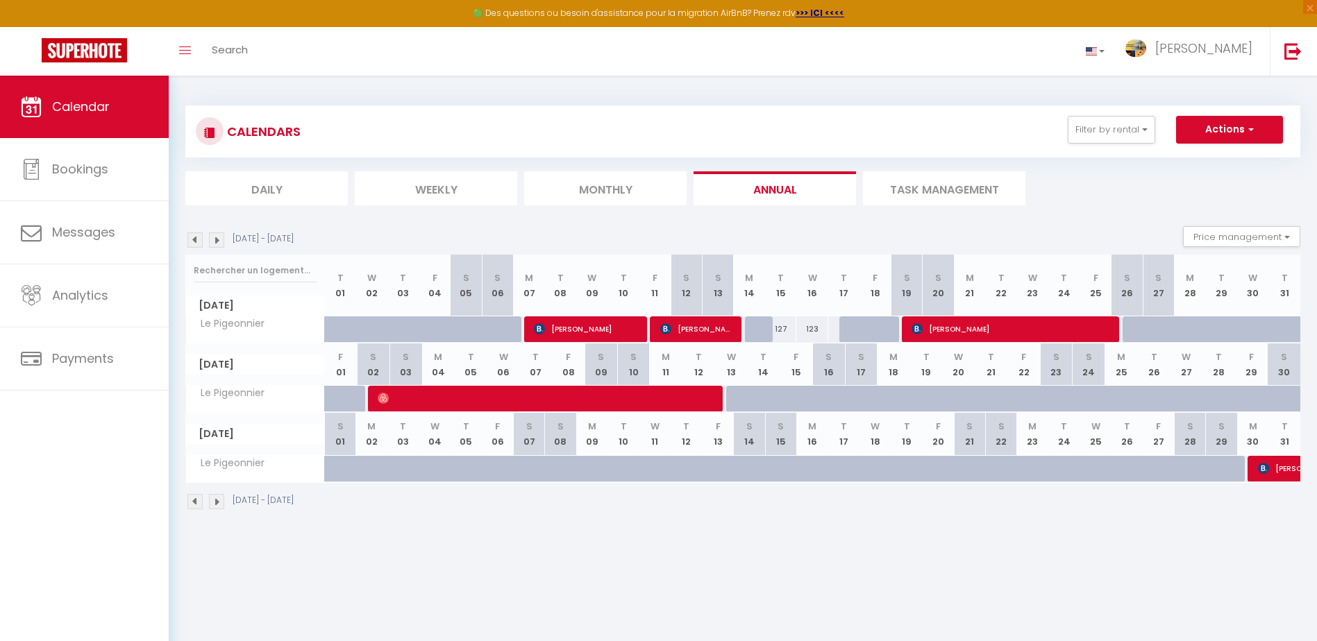
click at [198, 241] on img at bounding box center [194, 240] width 15 height 15
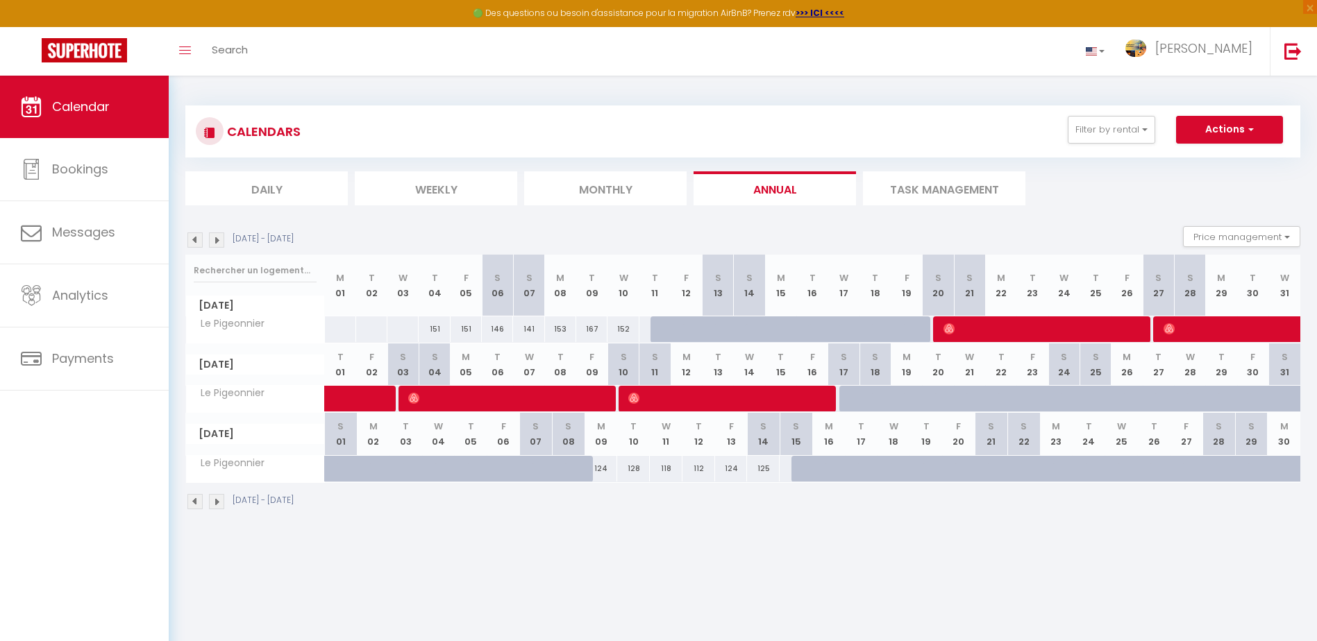
click at [198, 241] on img at bounding box center [194, 240] width 15 height 15
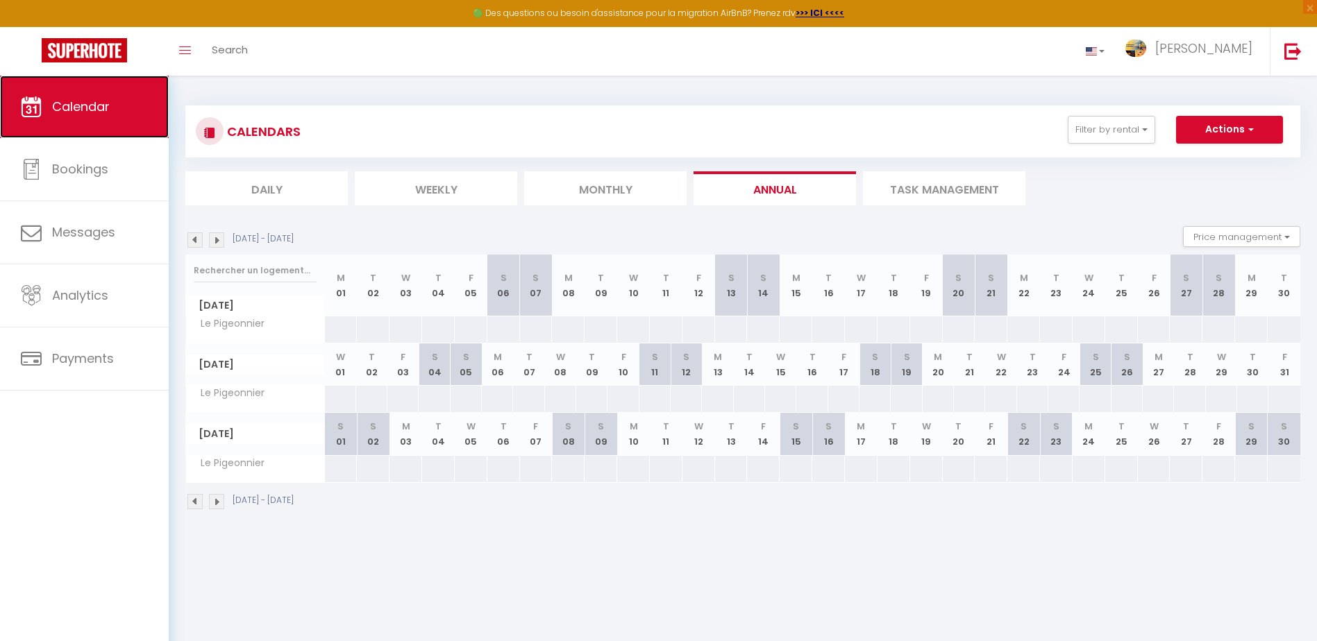
click at [97, 105] on span "Calendar" at bounding box center [81, 106] width 58 height 17
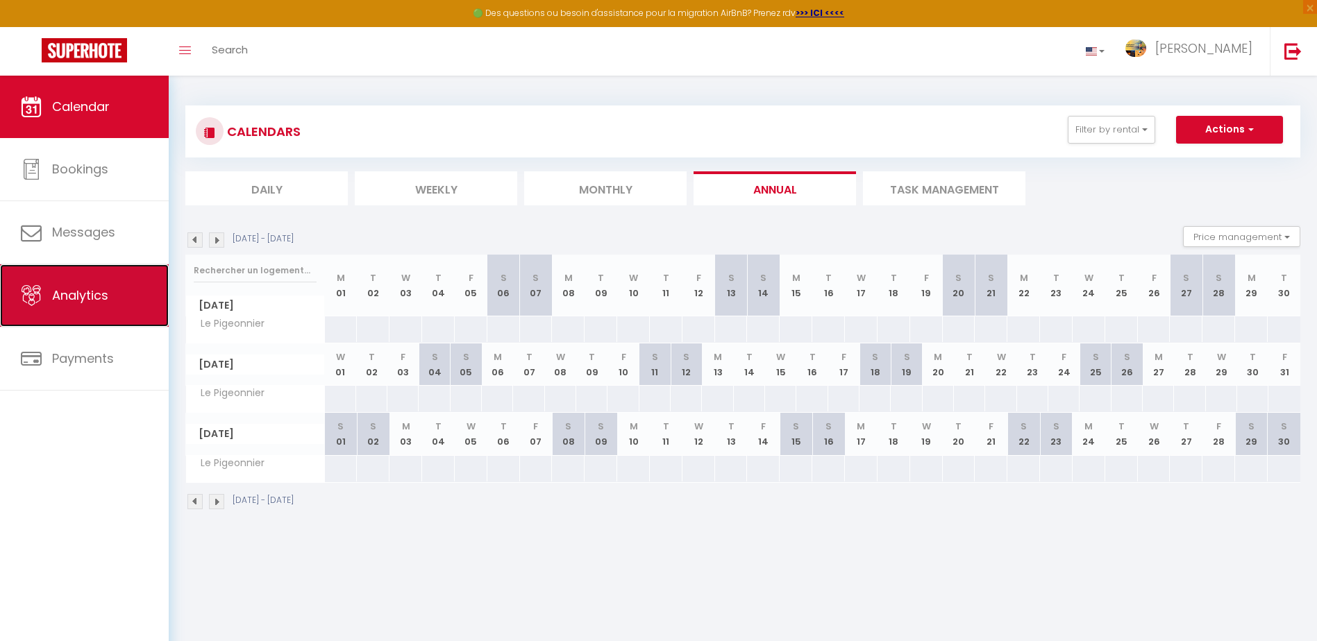
click at [88, 294] on span "Analytics" at bounding box center [80, 295] width 56 height 17
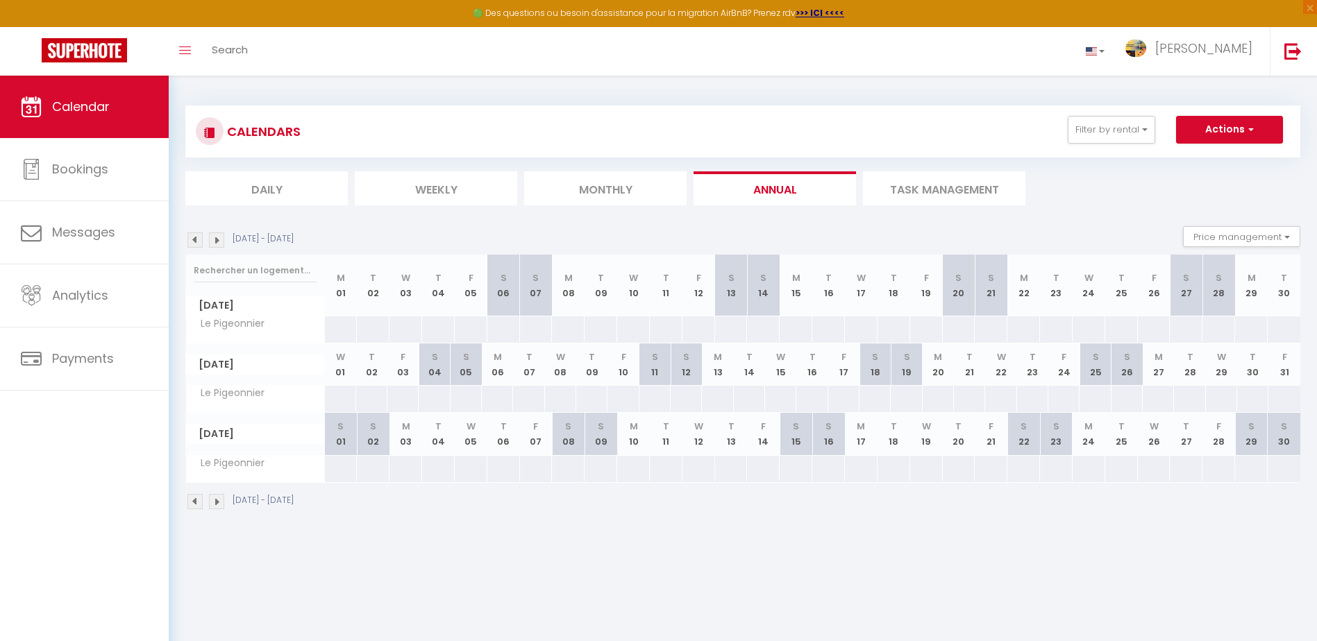
select select "2025"
select select "10"
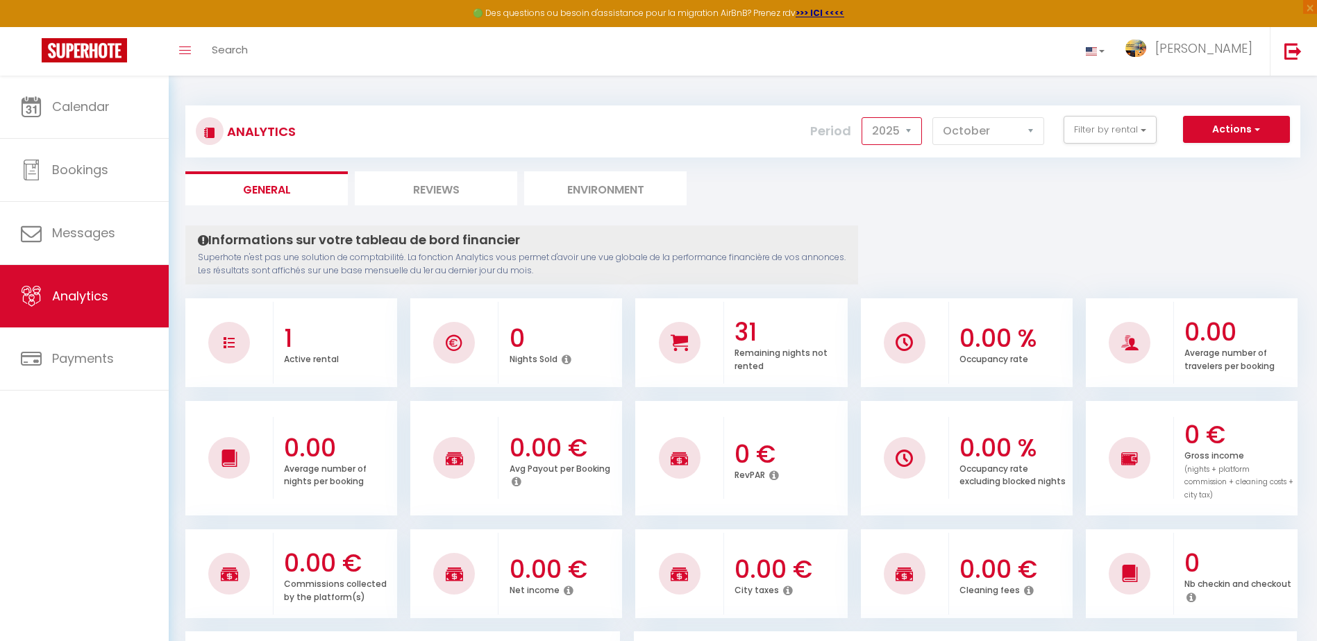
click at [904, 129] on select "2014 2015 2016 2017 2018 2019 2020 2021 2022 2023 2024 2025 2026 2027" at bounding box center [891, 131] width 60 height 28
click at [861, 117] on select "2014 2015 2016 2017 2018 2019 2020 2021 2022 2023 2024 2025 2026 2027" at bounding box center [891, 131] width 60 height 28
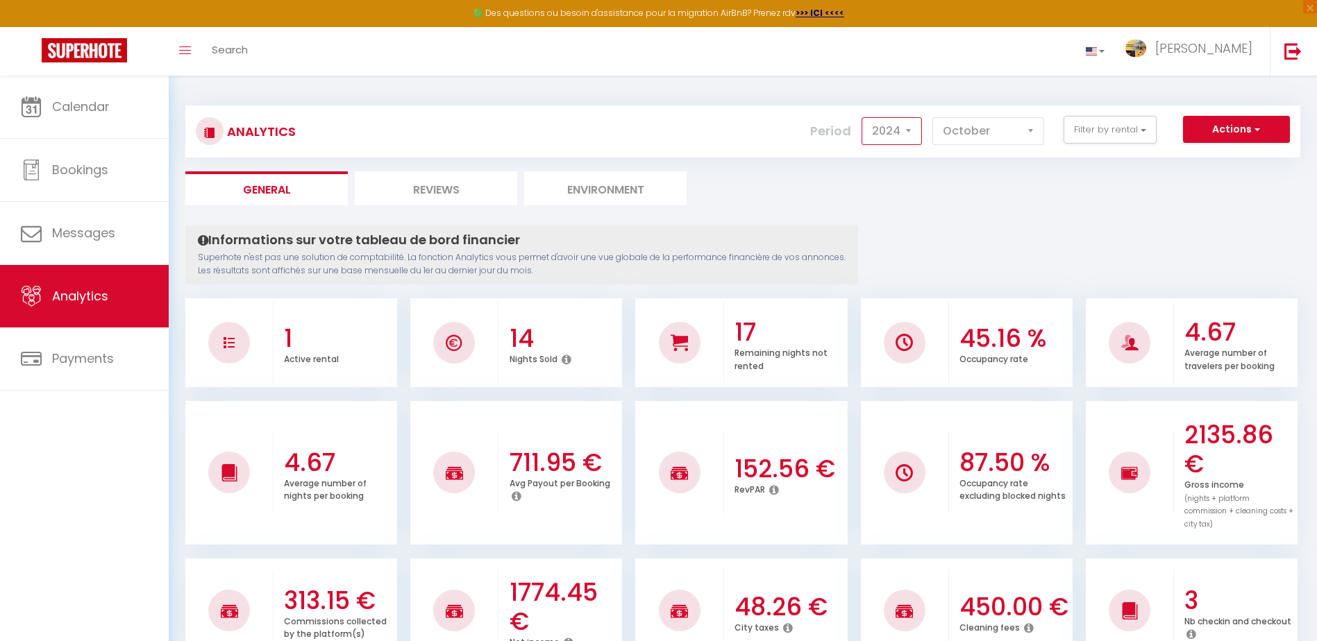
click at [913, 133] on select "2014 2015 2016 2017 2018 2019 2020 2021 2022 2023 2024 2025 2026 2027" at bounding box center [891, 131] width 60 height 28
select select "2025"
click at [861, 117] on select "2014 2015 2016 2017 2018 2019 2020 2021 2022 2023 2024 2025 2026 2027" at bounding box center [891, 131] width 60 height 28
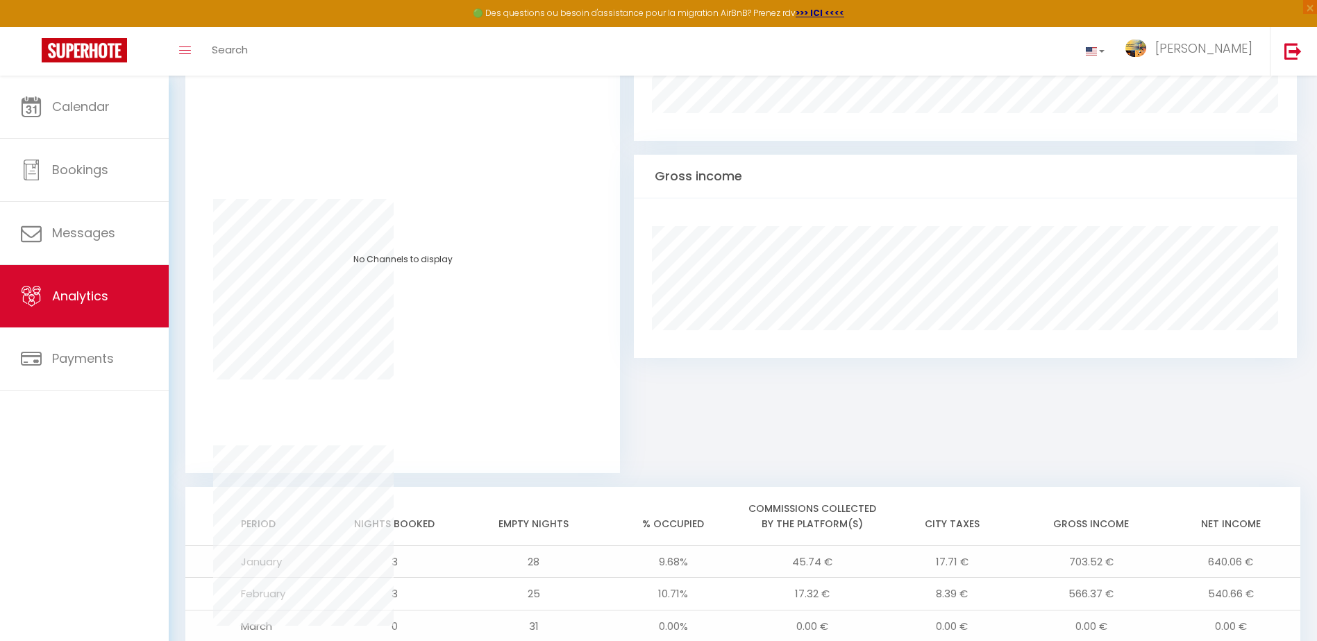
scroll to position [1052, 0]
